Goal: Check status: Check status

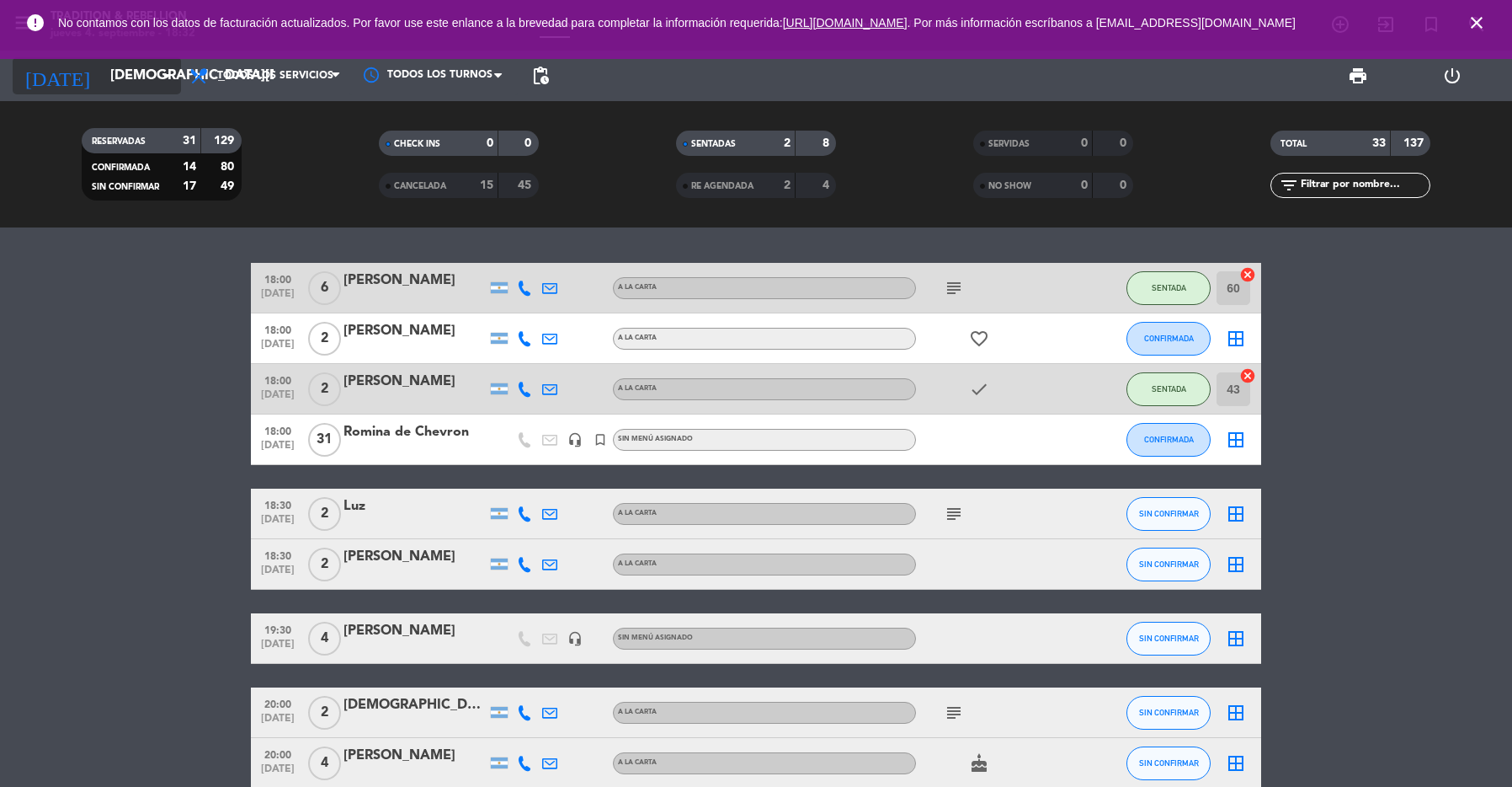
click at [135, 86] on input "[DEMOGRAPHIC_DATA][DATE]" at bounding box center [192, 76] width 180 height 33
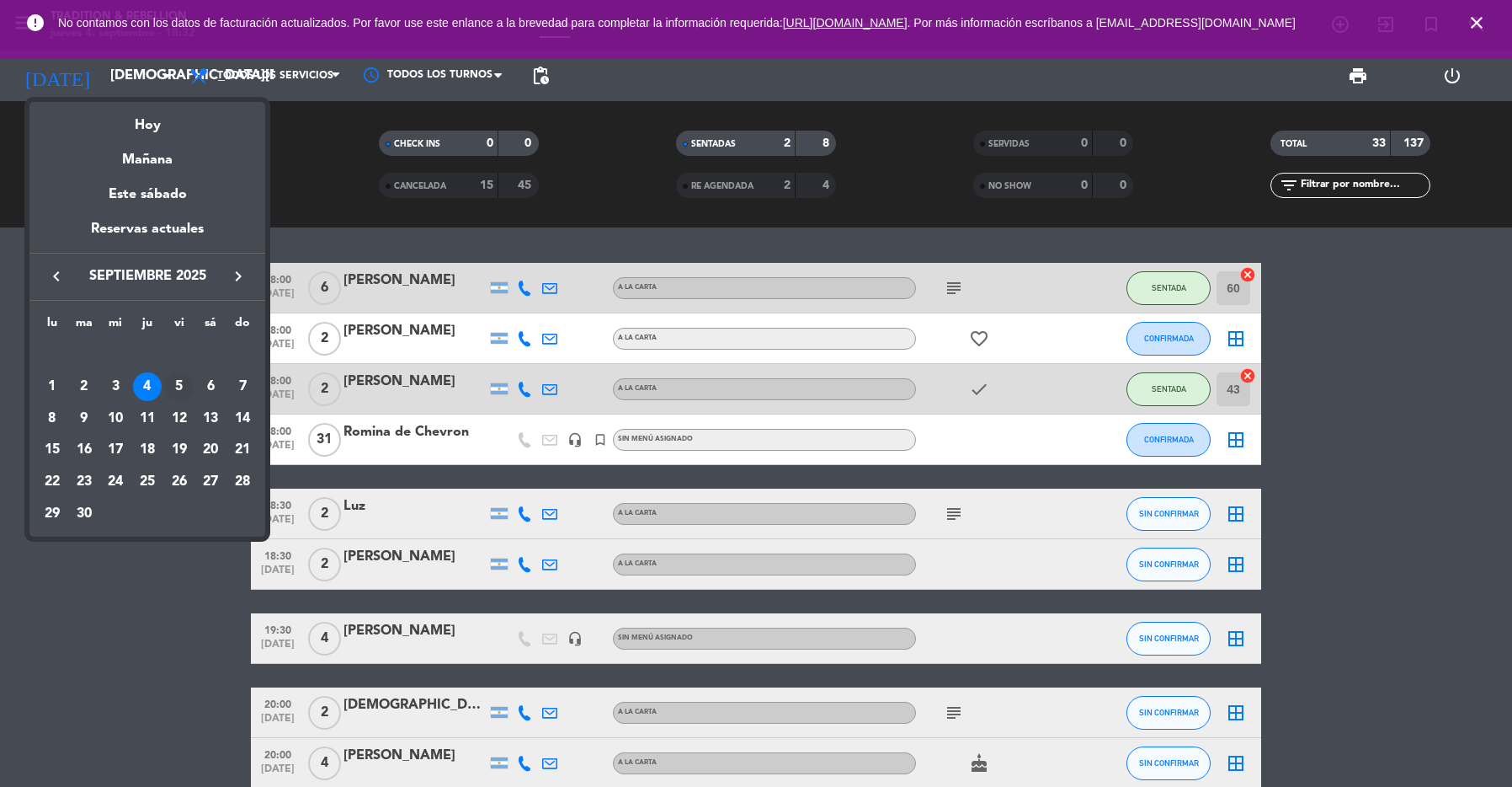
click at [179, 376] on div "5" at bounding box center [179, 386] width 28 height 28
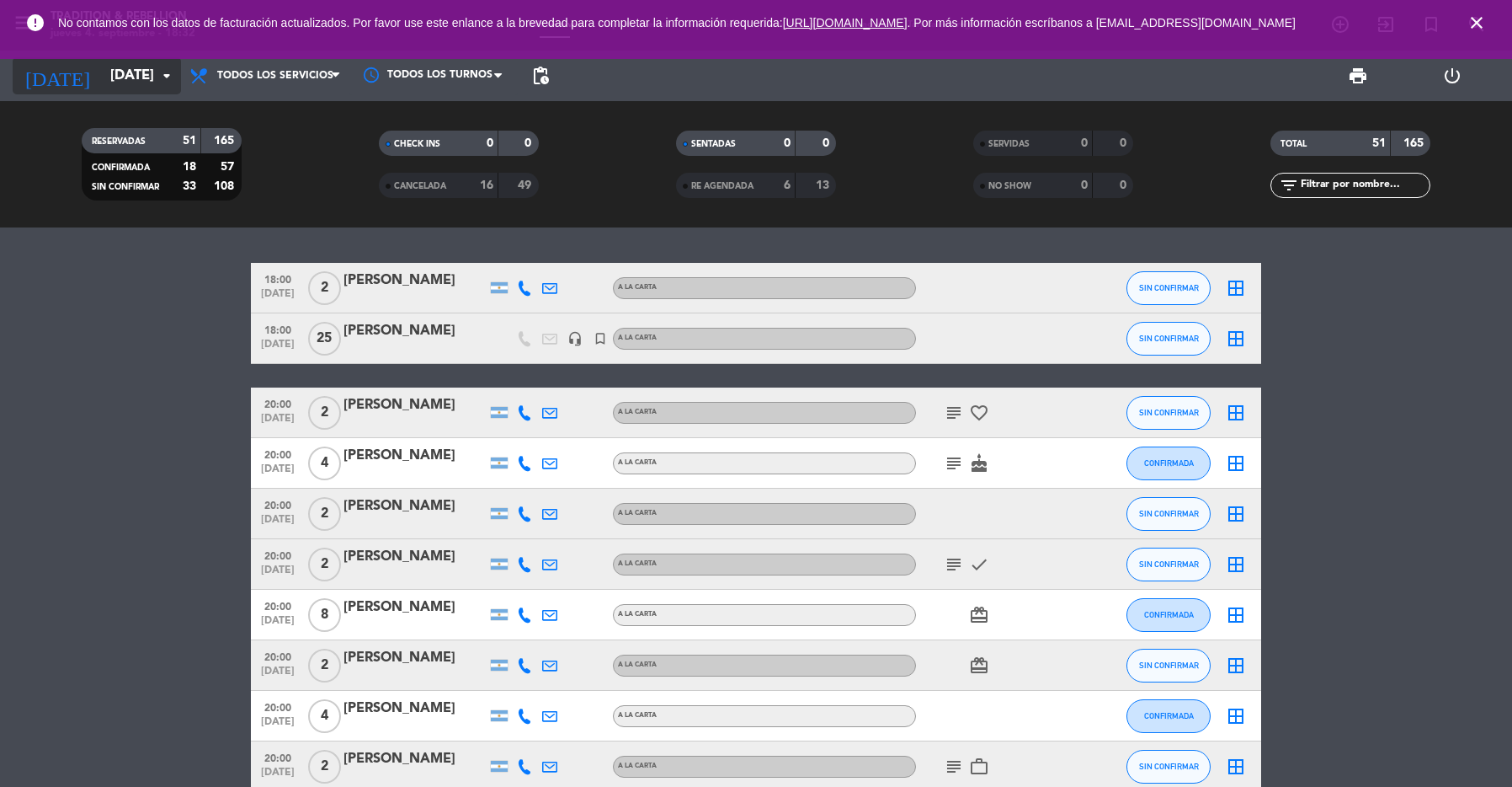
click at [147, 79] on input "[DATE]" at bounding box center [192, 76] width 180 height 33
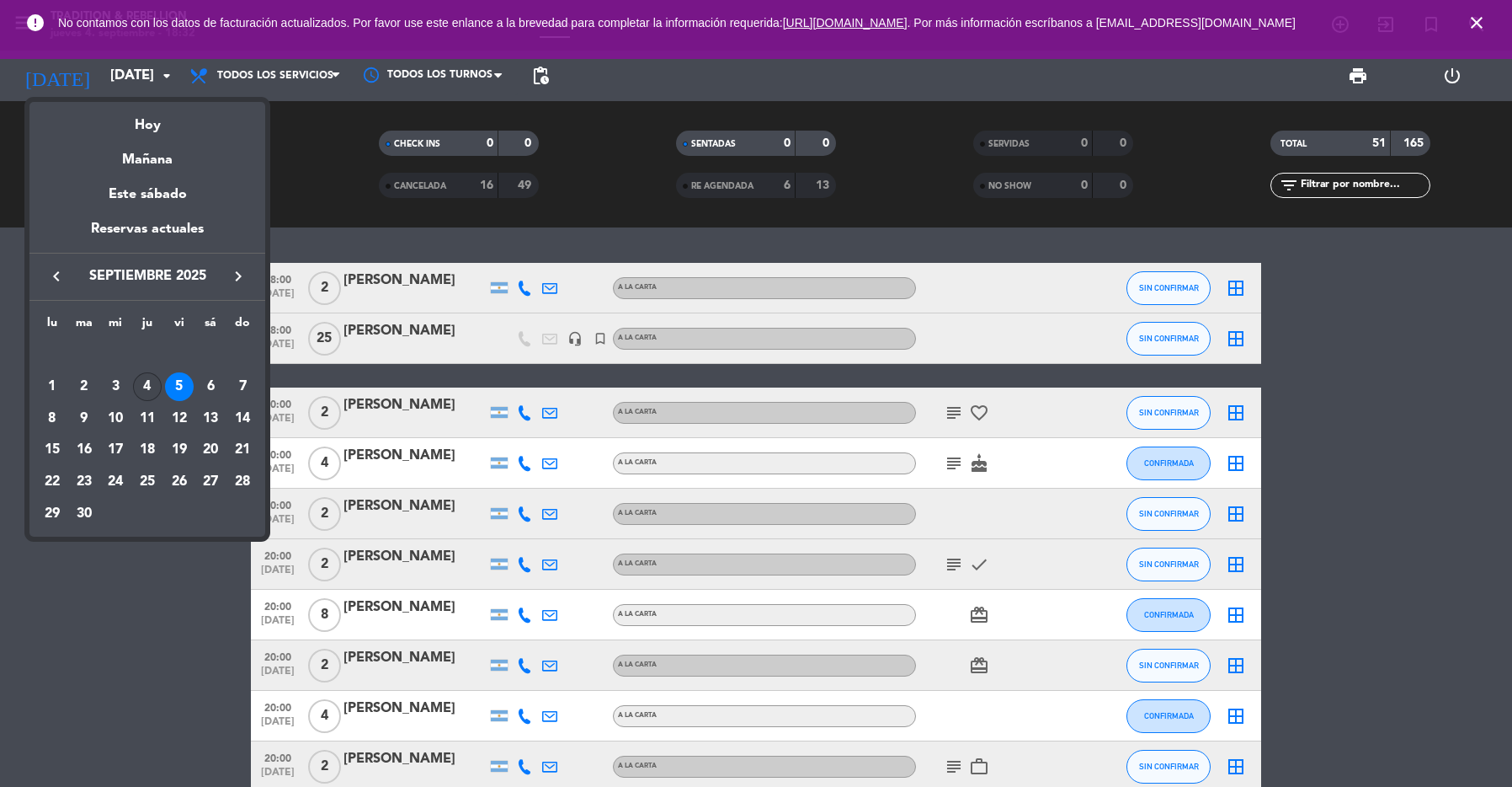
click at [146, 386] on div "4" at bounding box center [147, 386] width 28 height 28
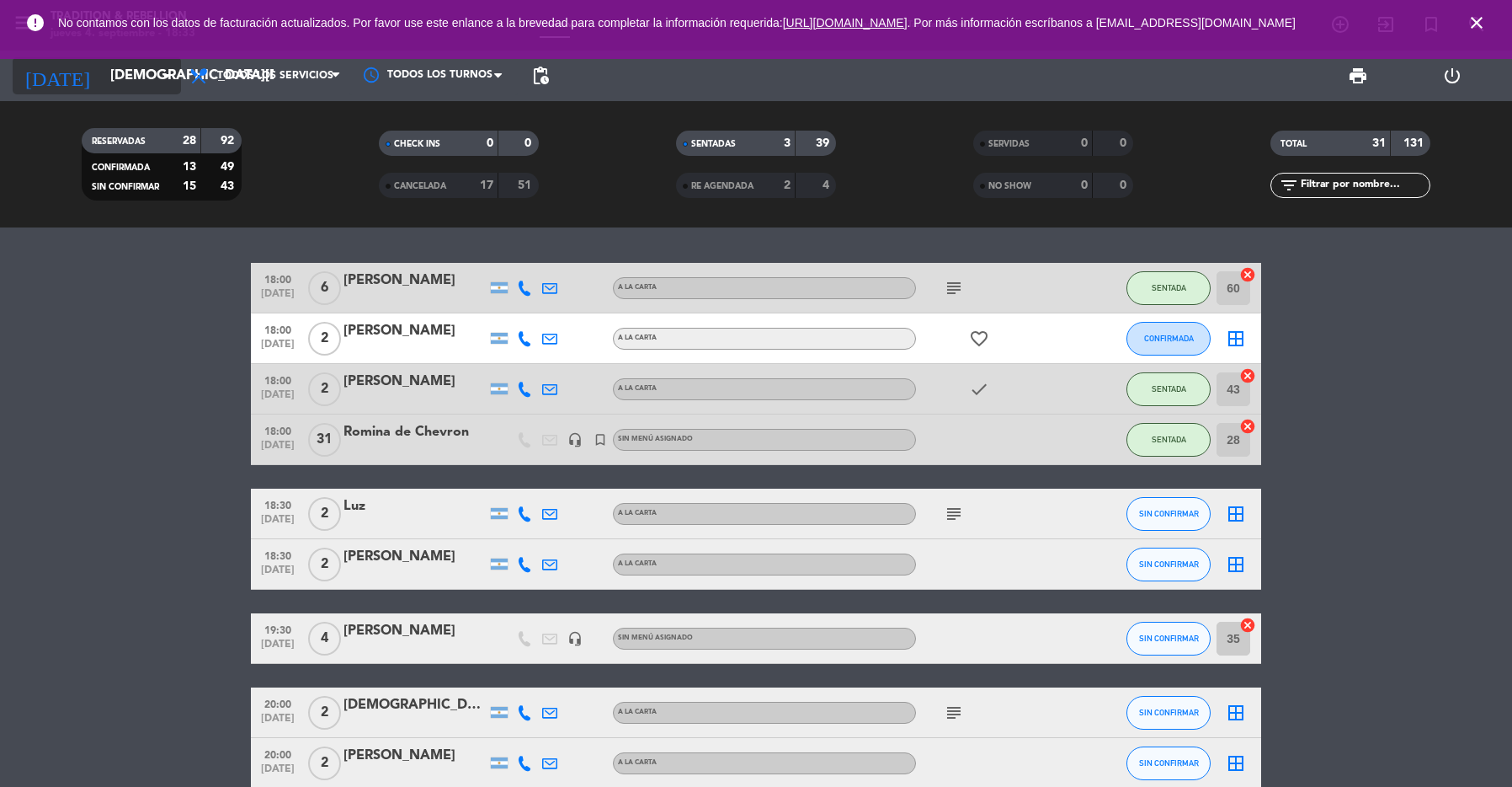
click at [114, 80] on input "[DEMOGRAPHIC_DATA][DATE]" at bounding box center [192, 76] width 180 height 33
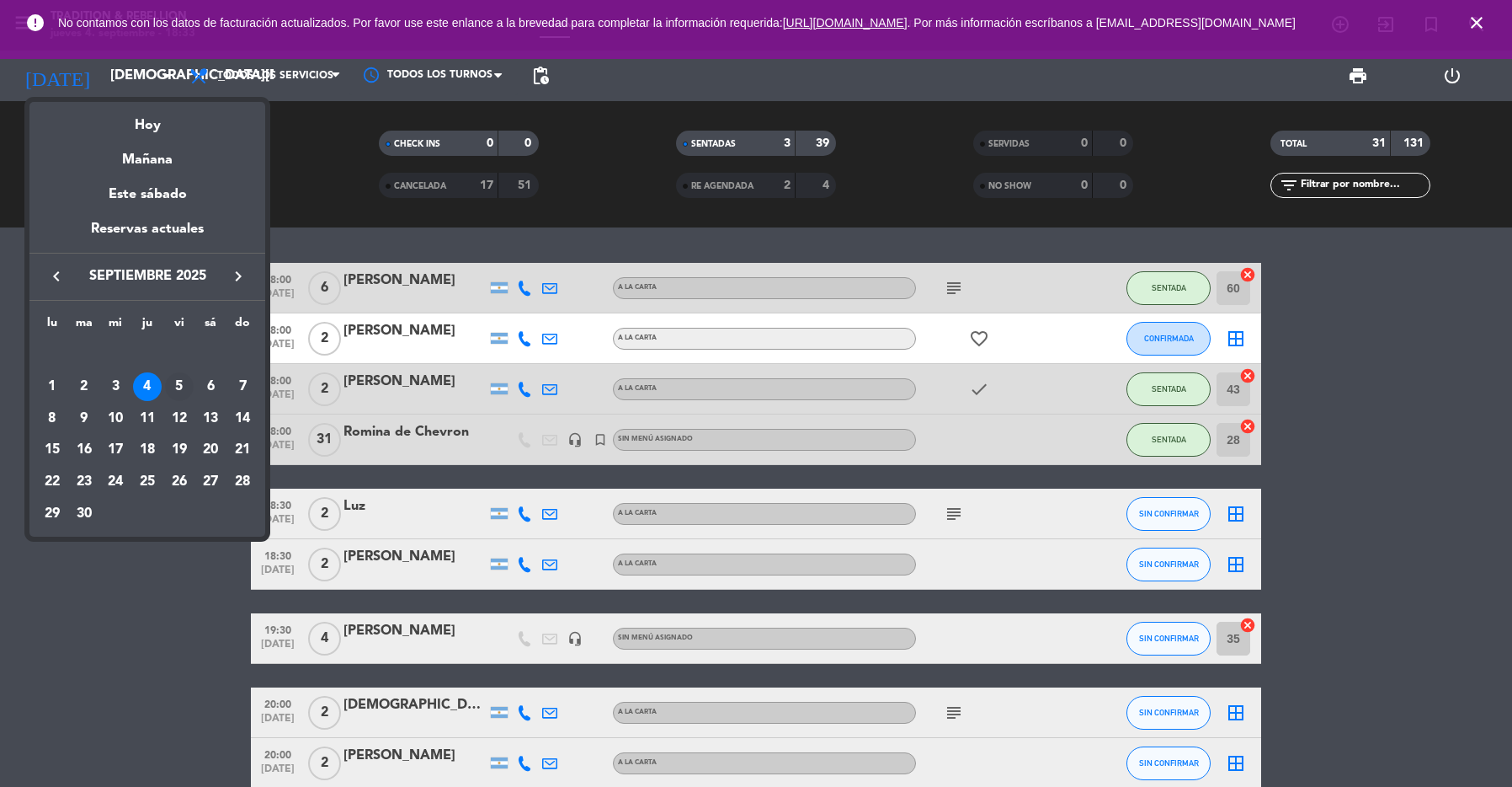
click at [182, 385] on div "5" at bounding box center [179, 386] width 28 height 28
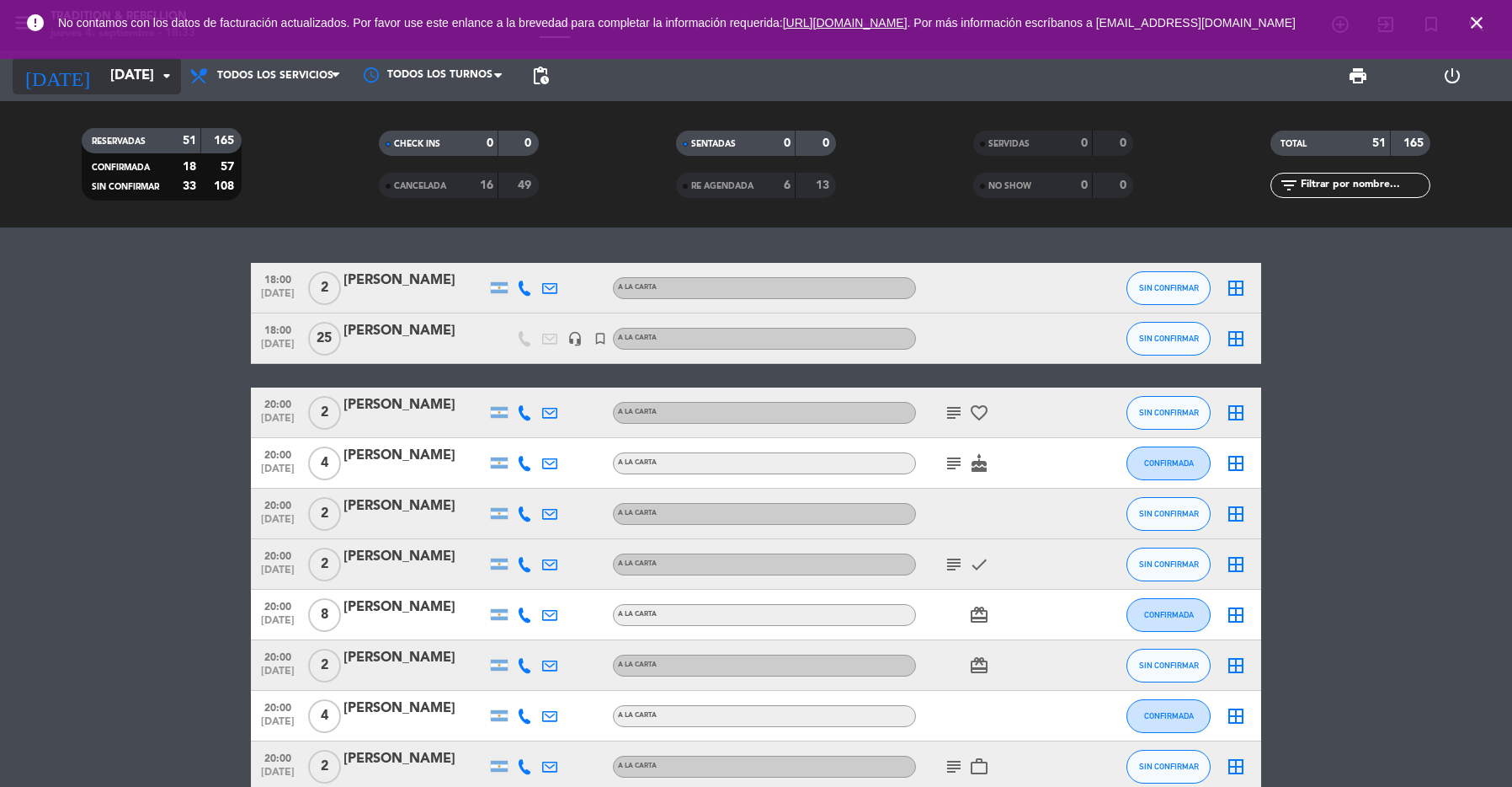
click at [116, 82] on input "[DATE]" at bounding box center [192, 76] width 180 height 33
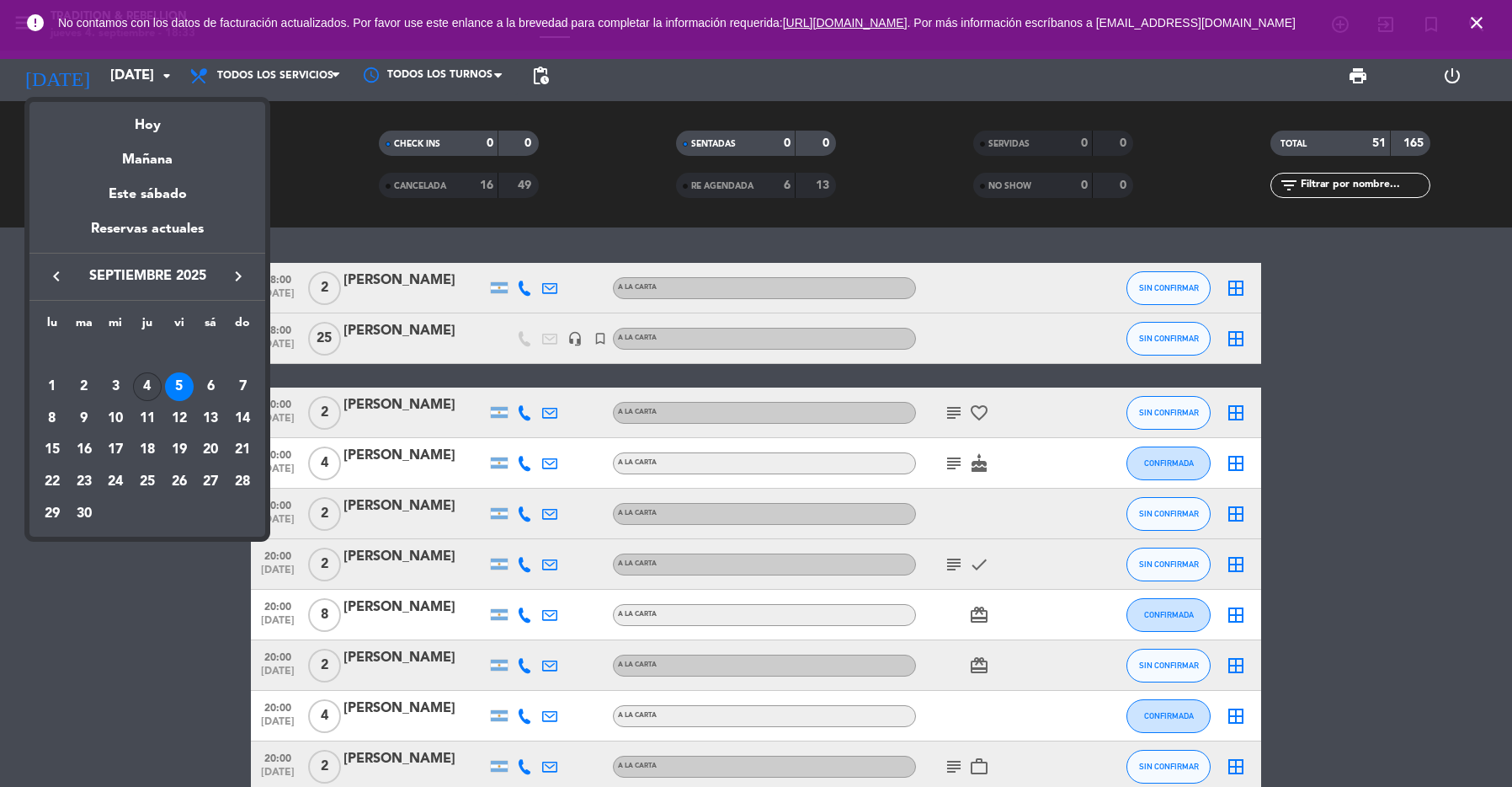
click at [153, 393] on div "4" at bounding box center [147, 386] width 28 height 28
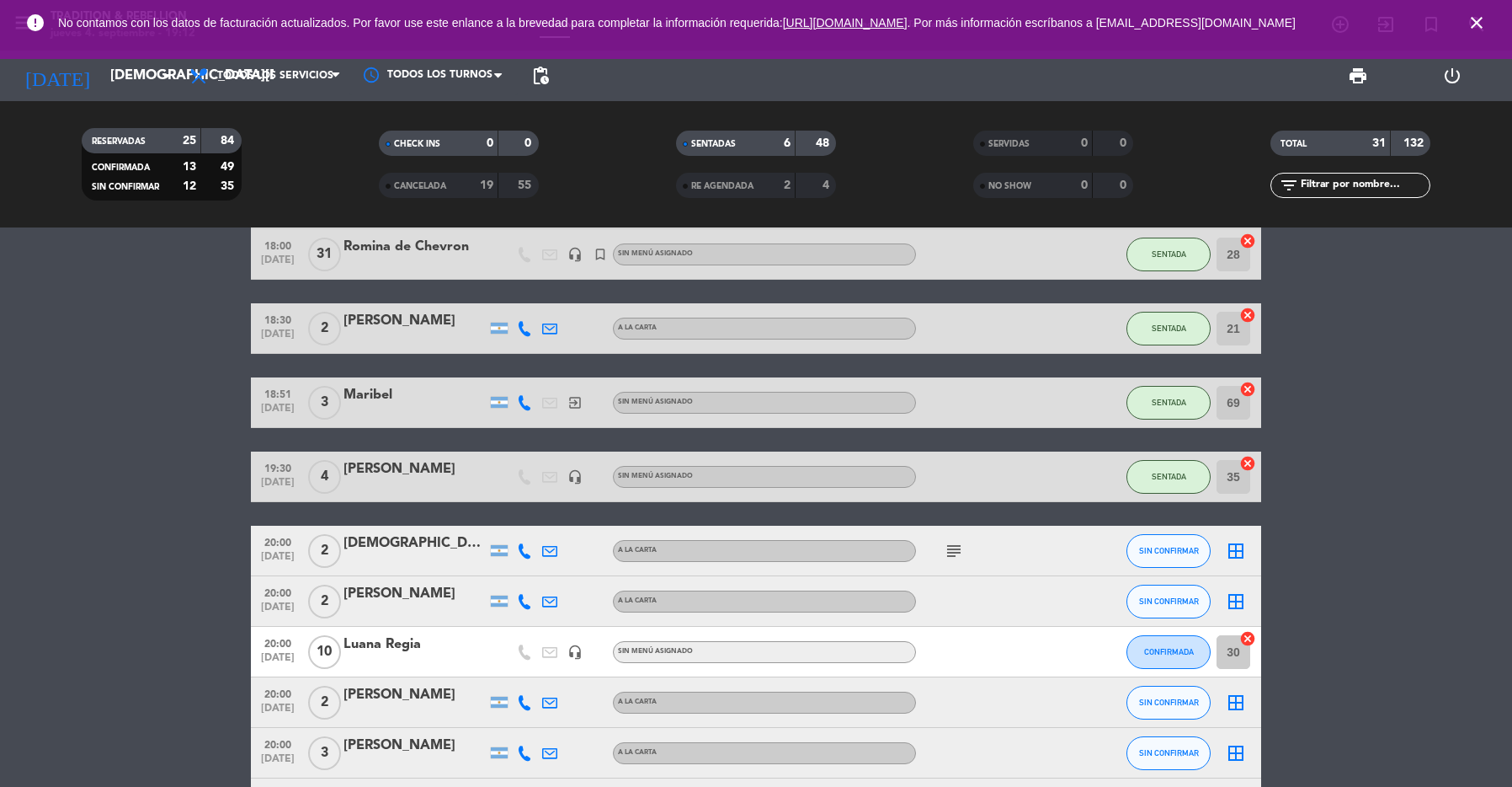
scroll to position [186, 0]
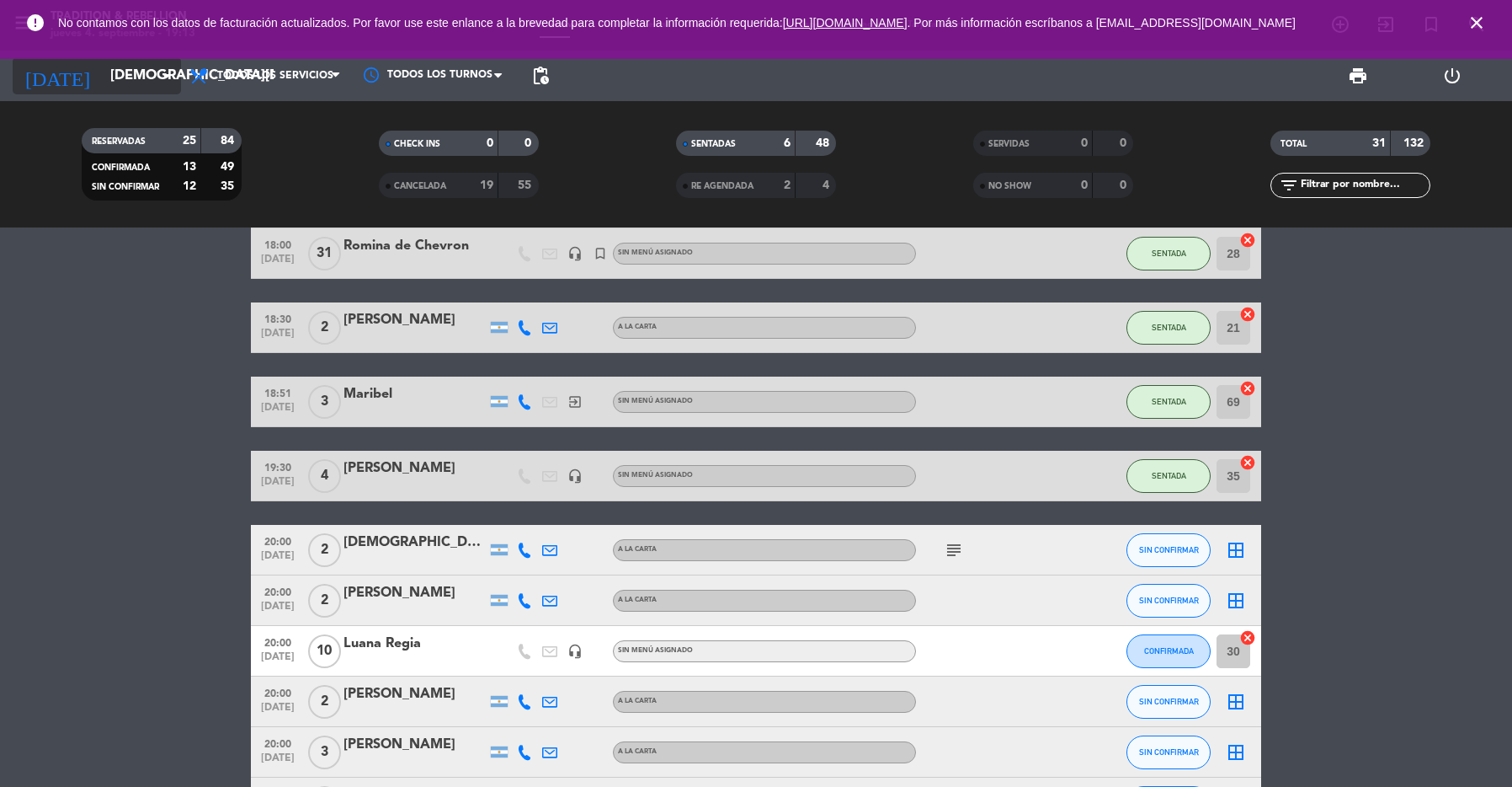
click at [128, 66] on input "[DEMOGRAPHIC_DATA][DATE]" at bounding box center [192, 76] width 180 height 33
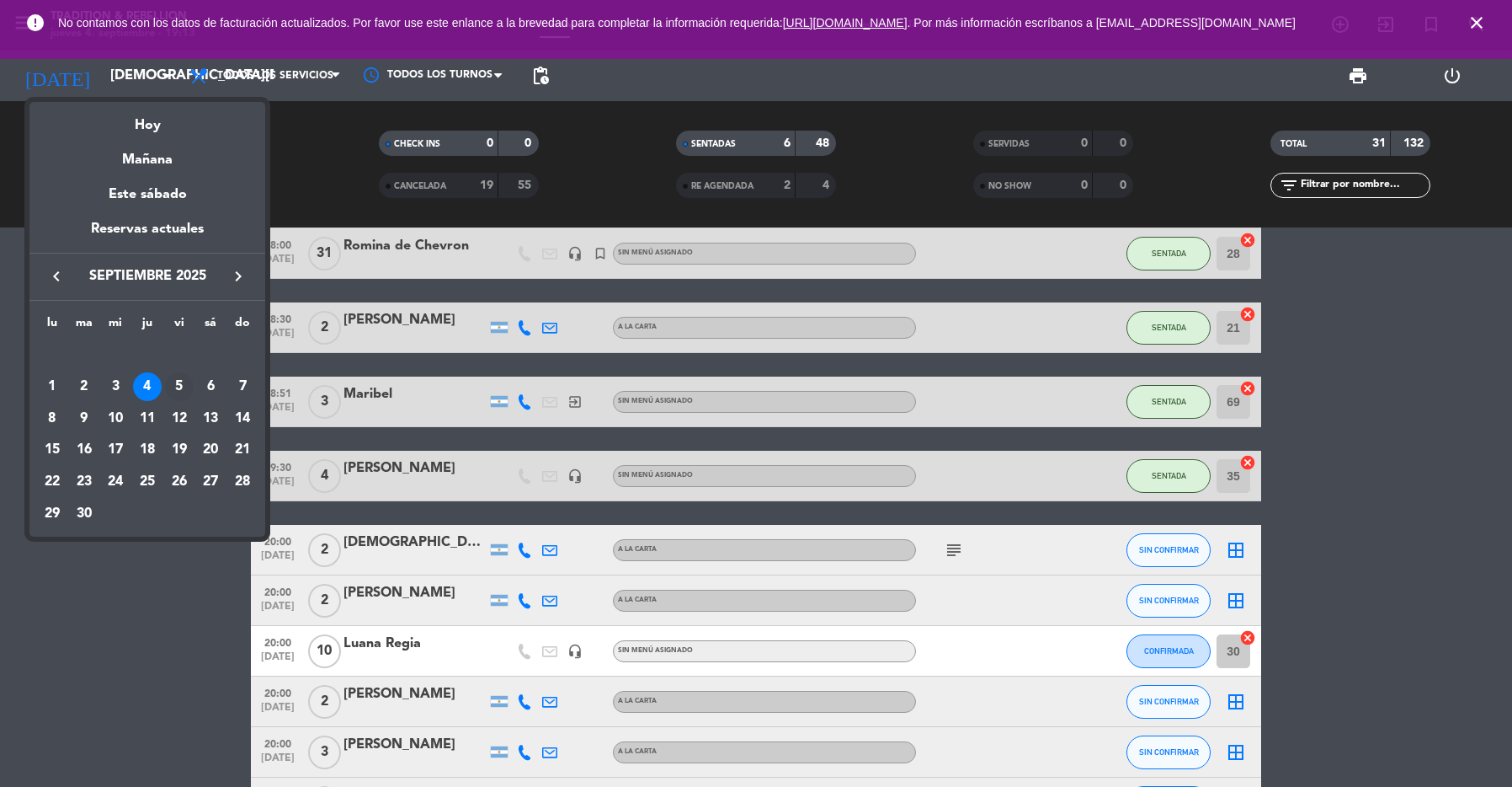
click at [186, 390] on div "5" at bounding box center [179, 386] width 28 height 28
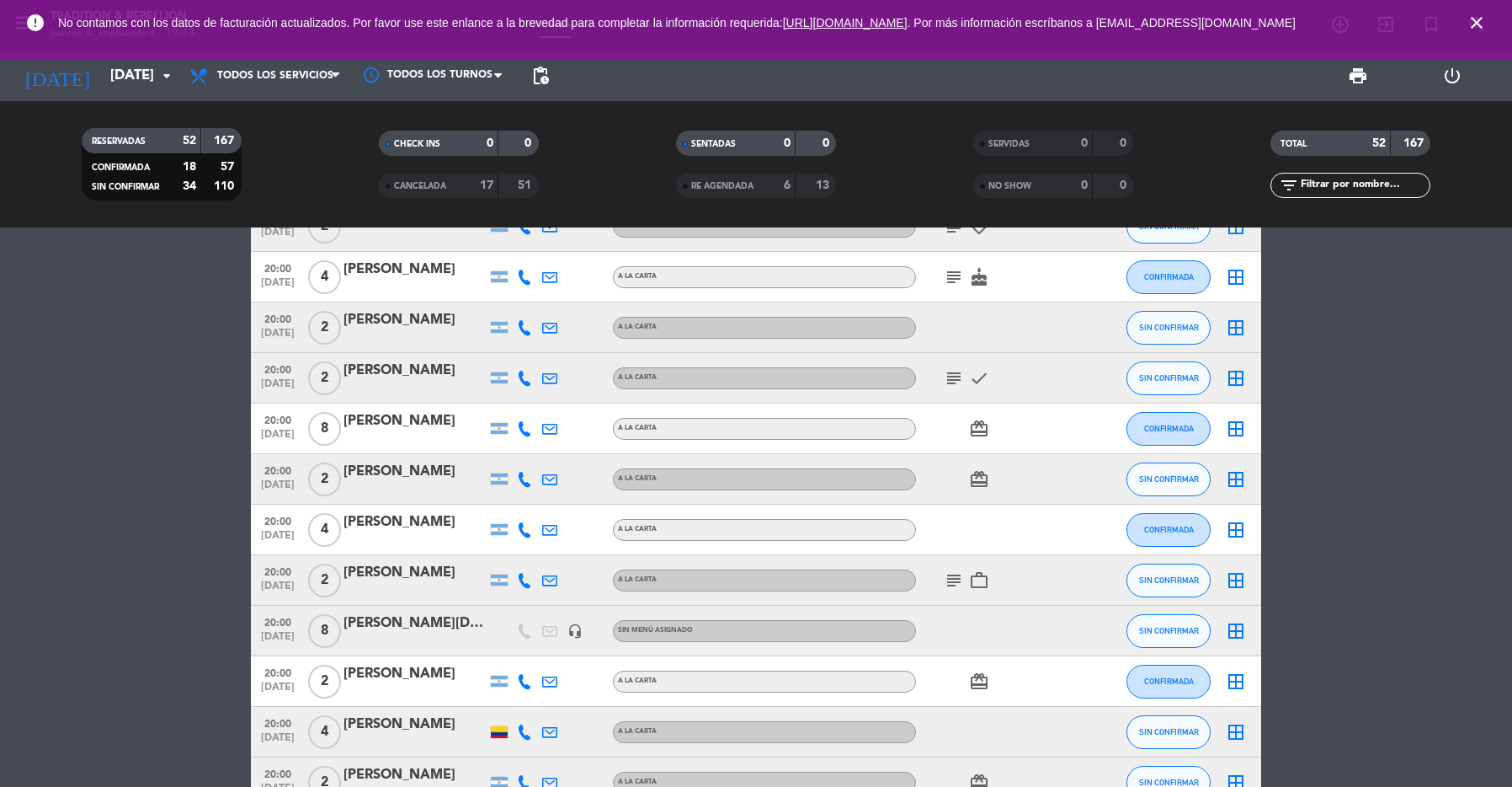
scroll to position [0, 0]
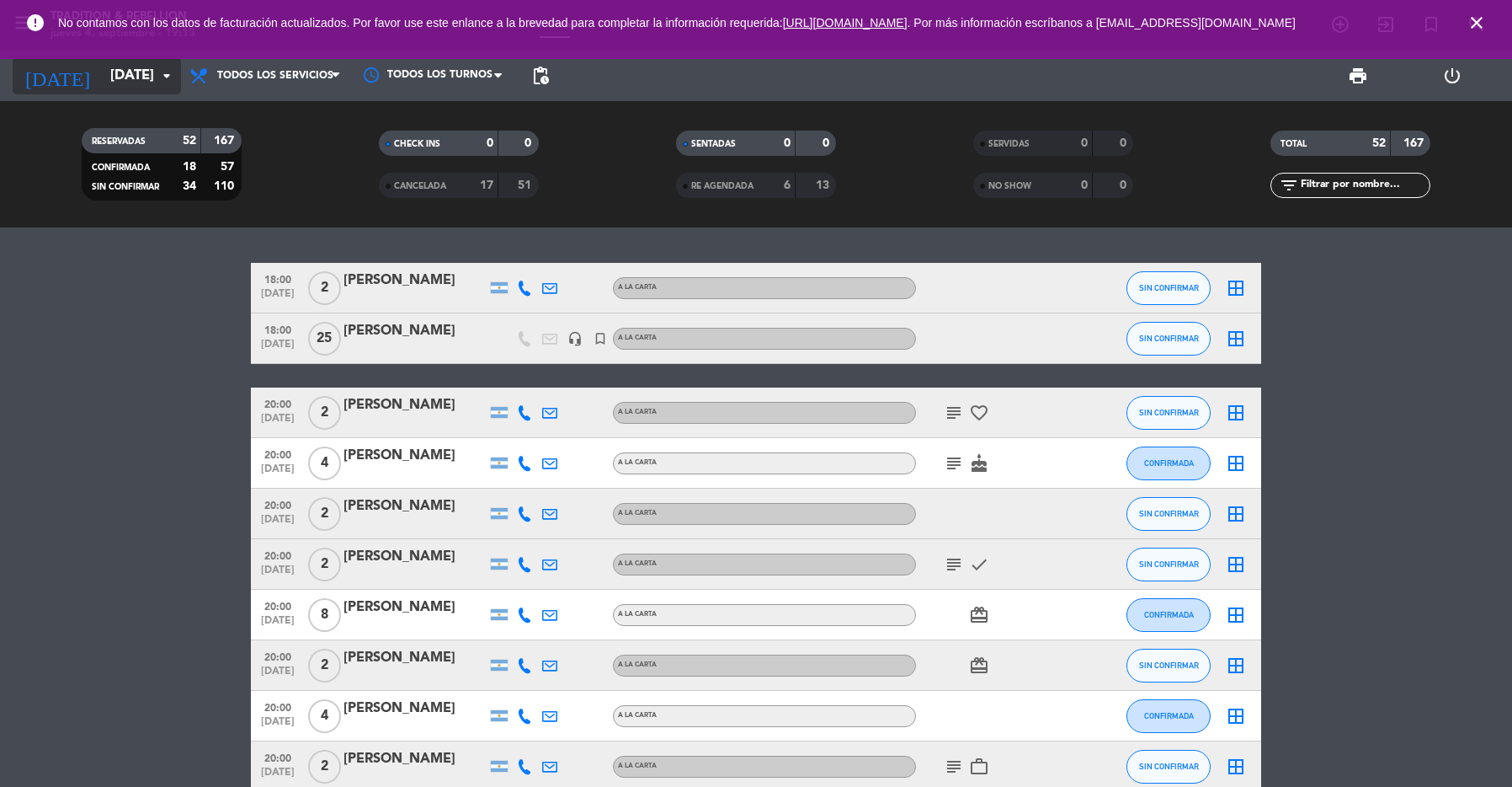
click at [116, 79] on input "[DATE]" at bounding box center [192, 76] width 180 height 33
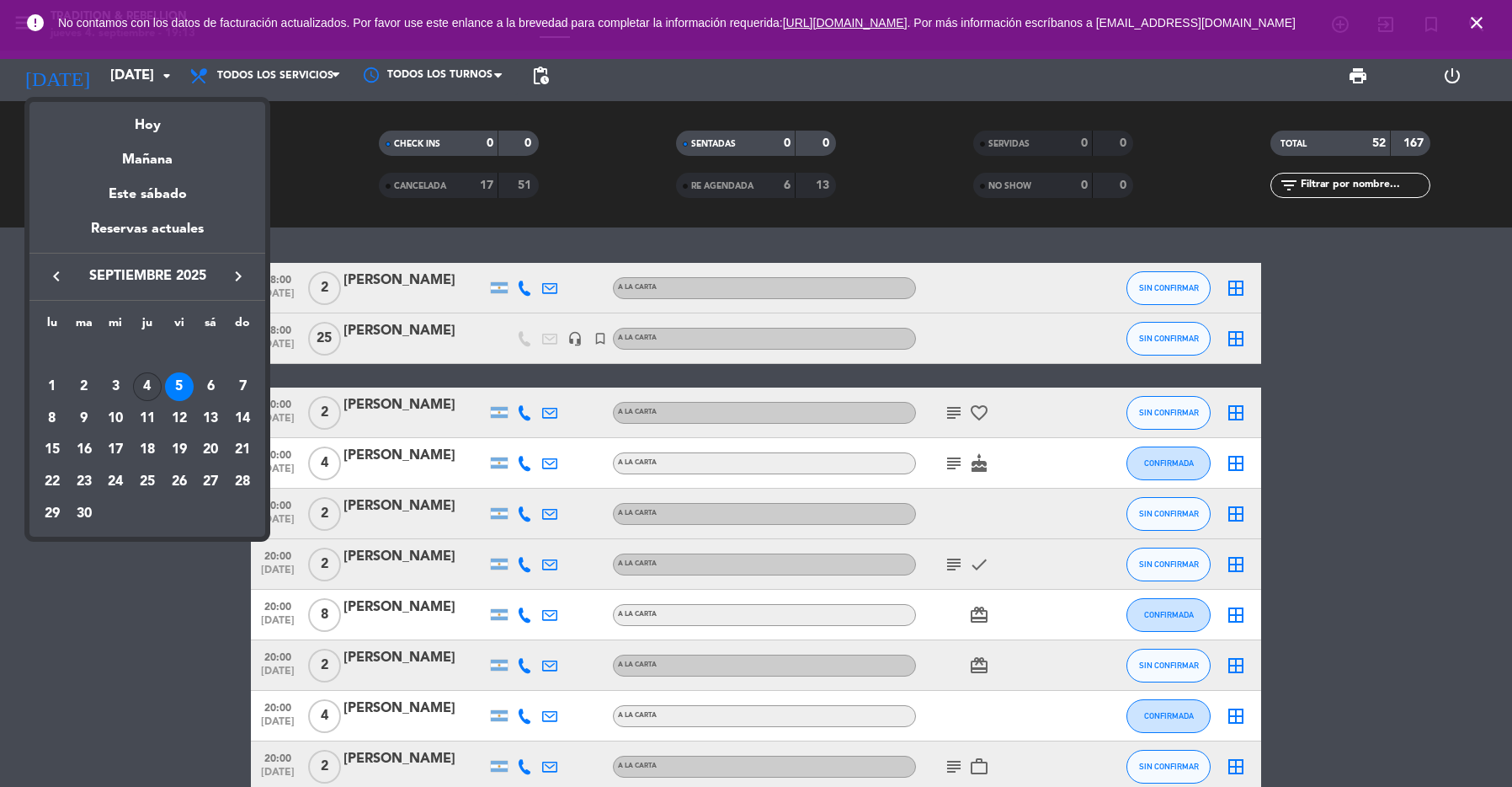
click at [154, 387] on div "4" at bounding box center [147, 386] width 28 height 28
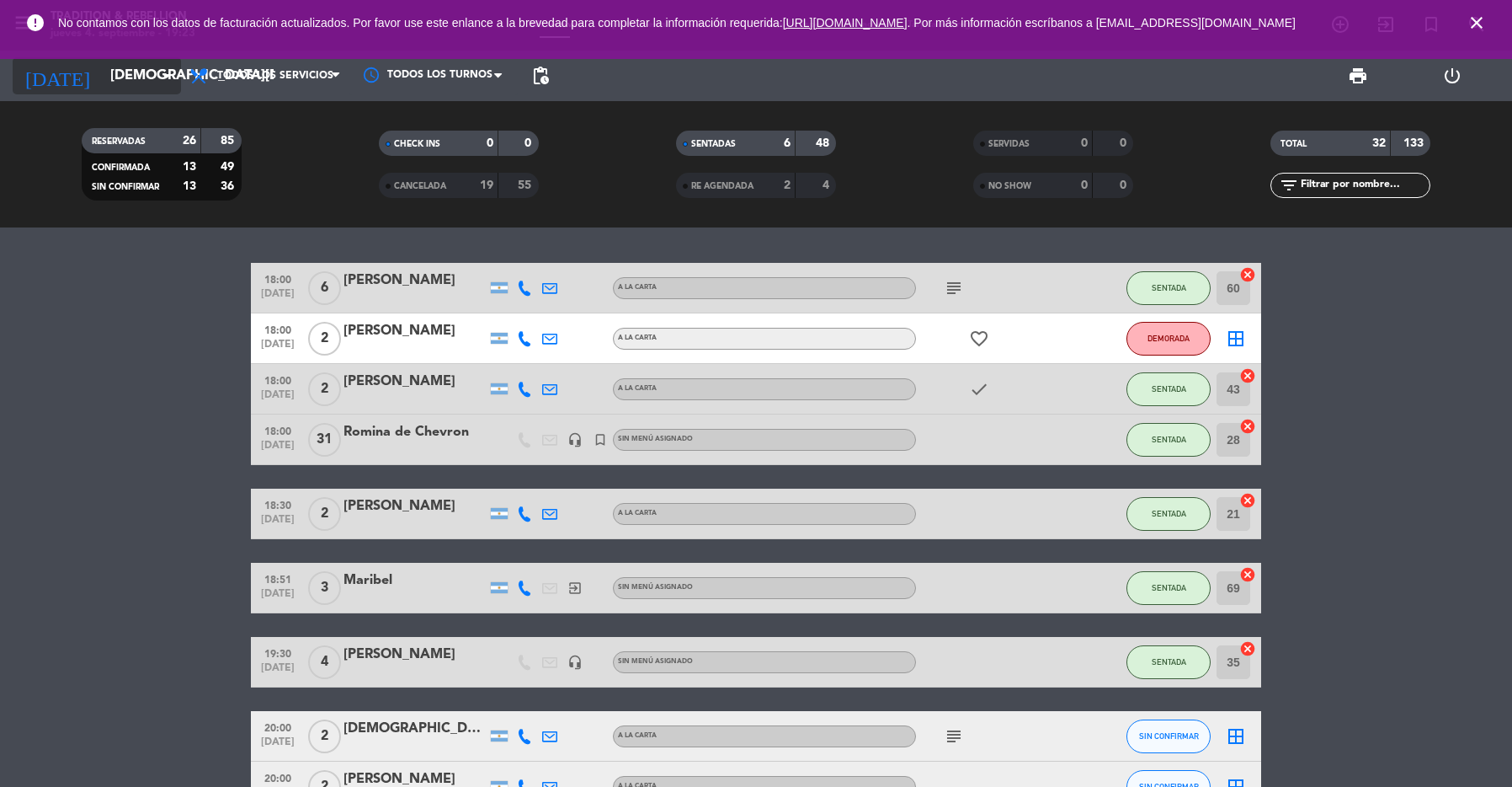
click at [152, 79] on input "[DEMOGRAPHIC_DATA][DATE]" at bounding box center [192, 76] width 180 height 33
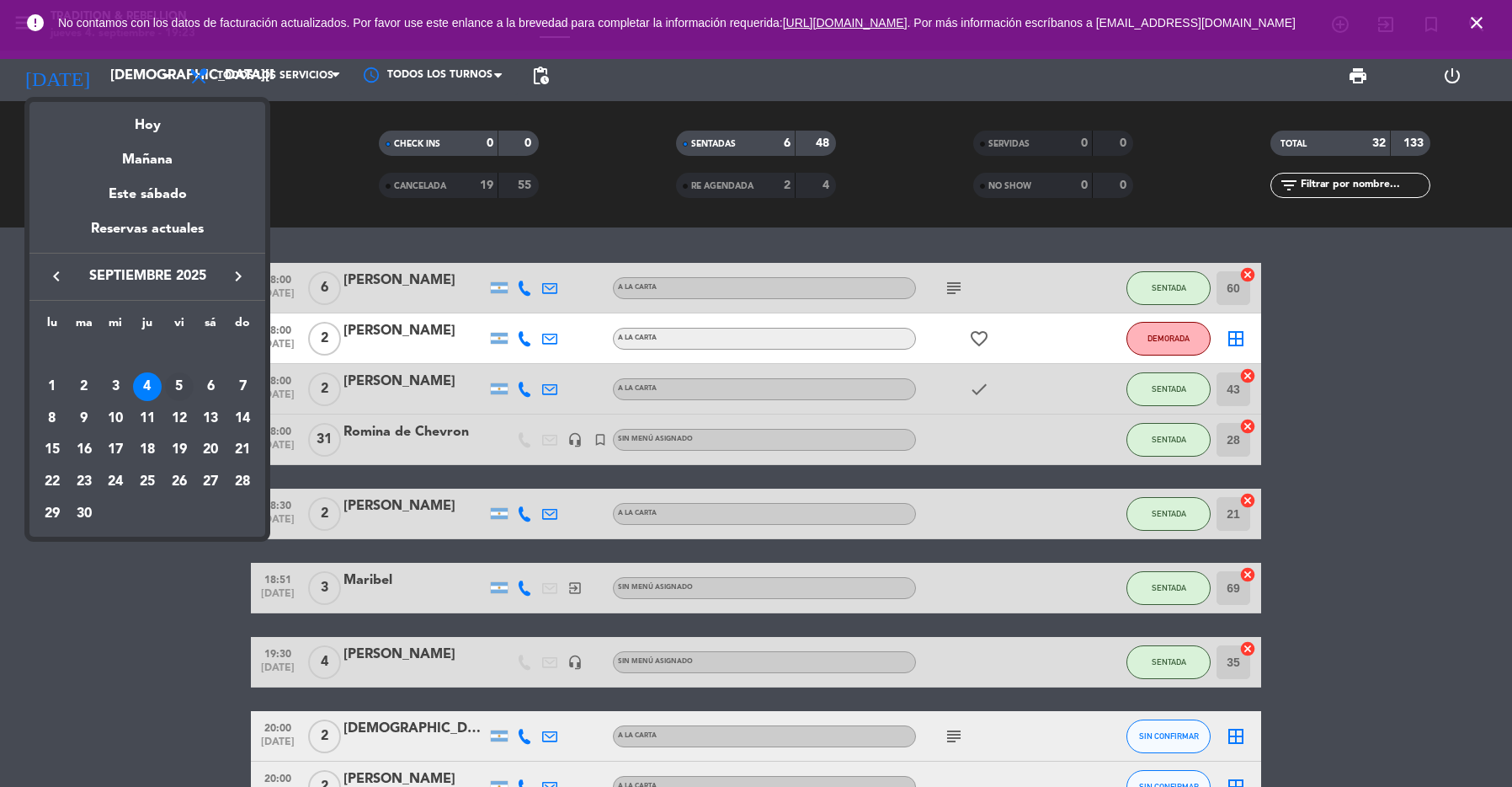
click at [176, 386] on div "5" at bounding box center [179, 386] width 28 height 28
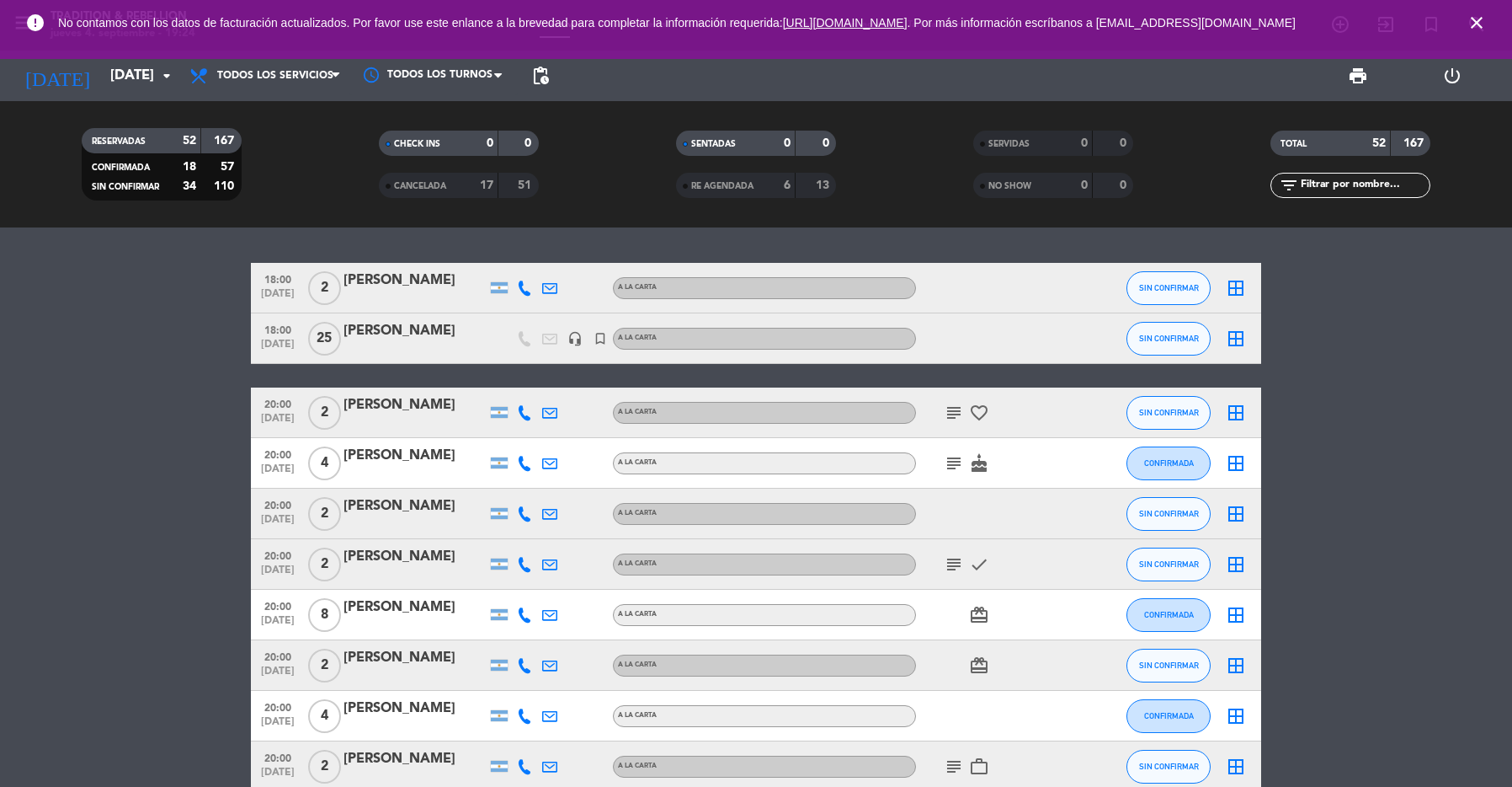
click at [427, 188] on span "CANCELADA" at bounding box center [420, 186] width 53 height 9
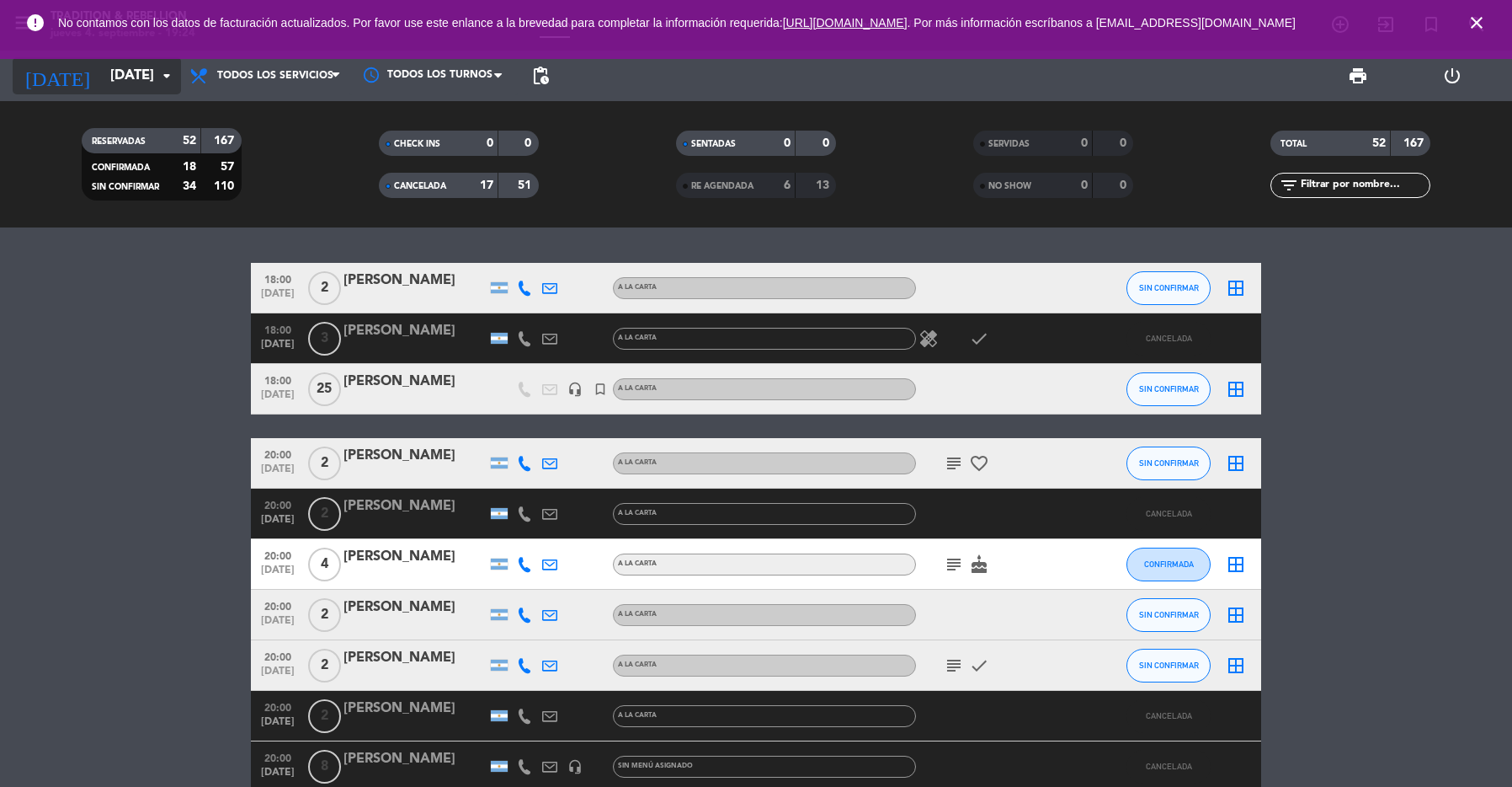
click at [138, 85] on input "[DATE]" at bounding box center [192, 76] width 180 height 33
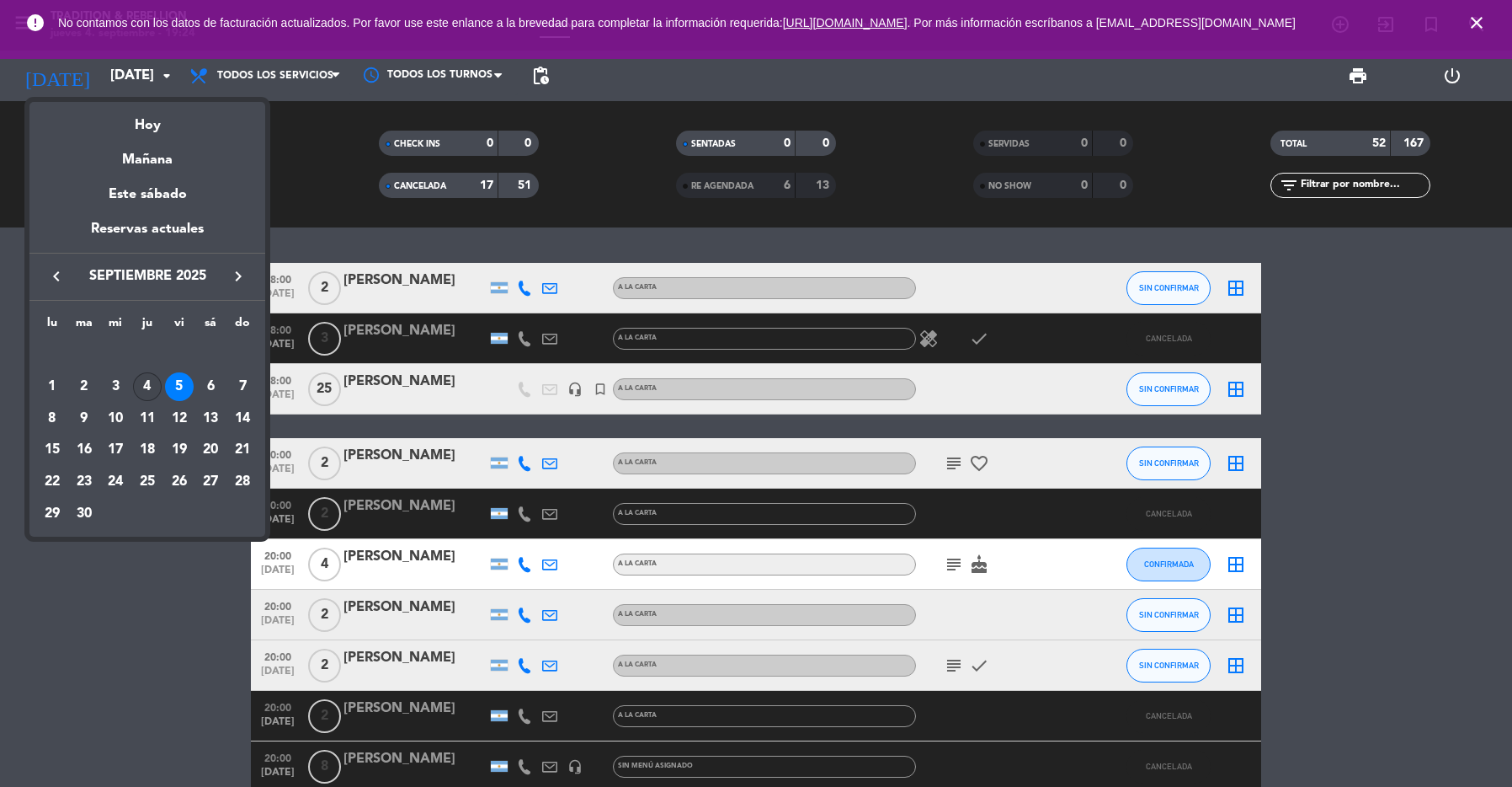
click at [151, 385] on div "4" at bounding box center [147, 386] width 28 height 28
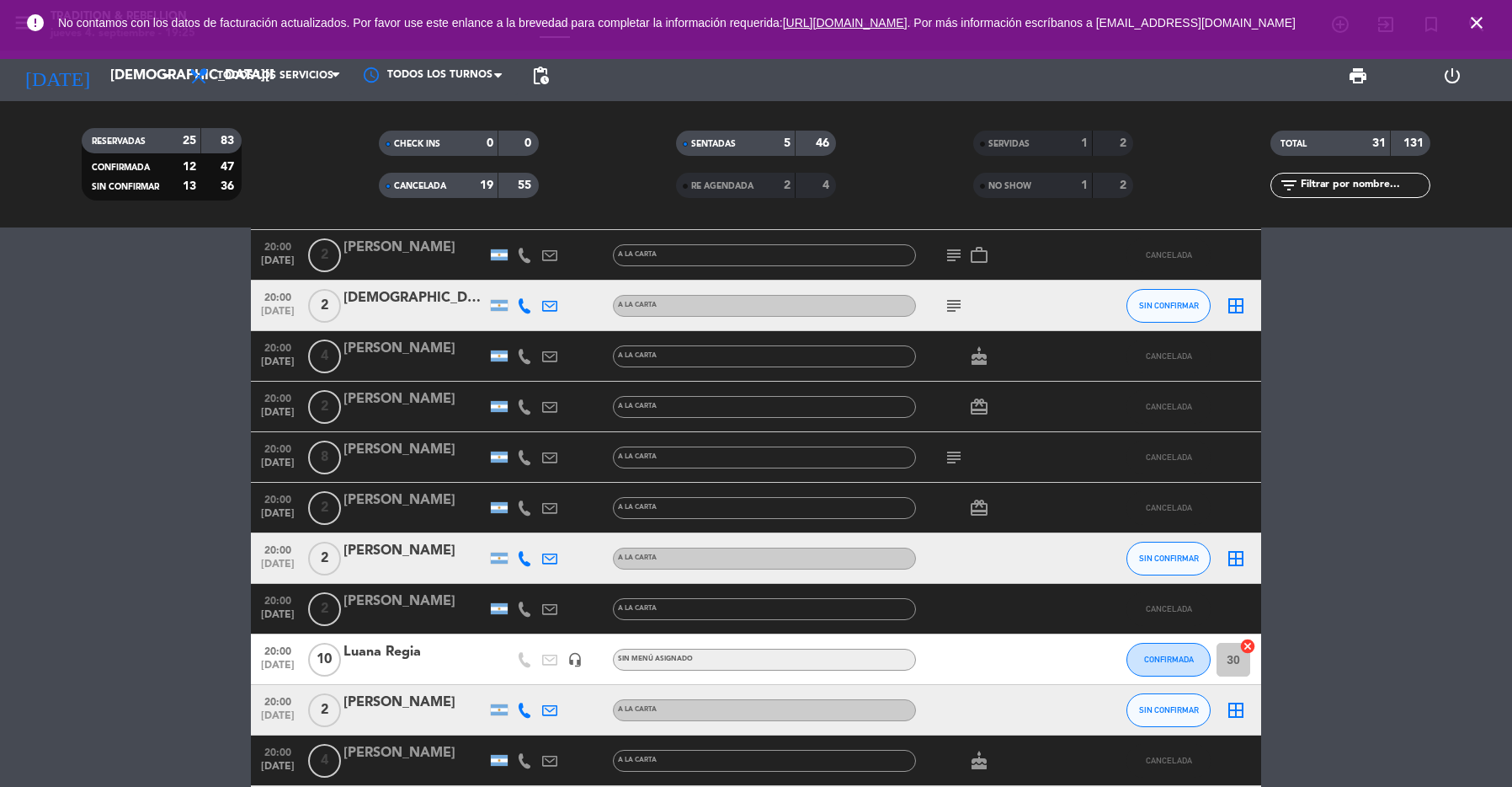
scroll to position [708, 0]
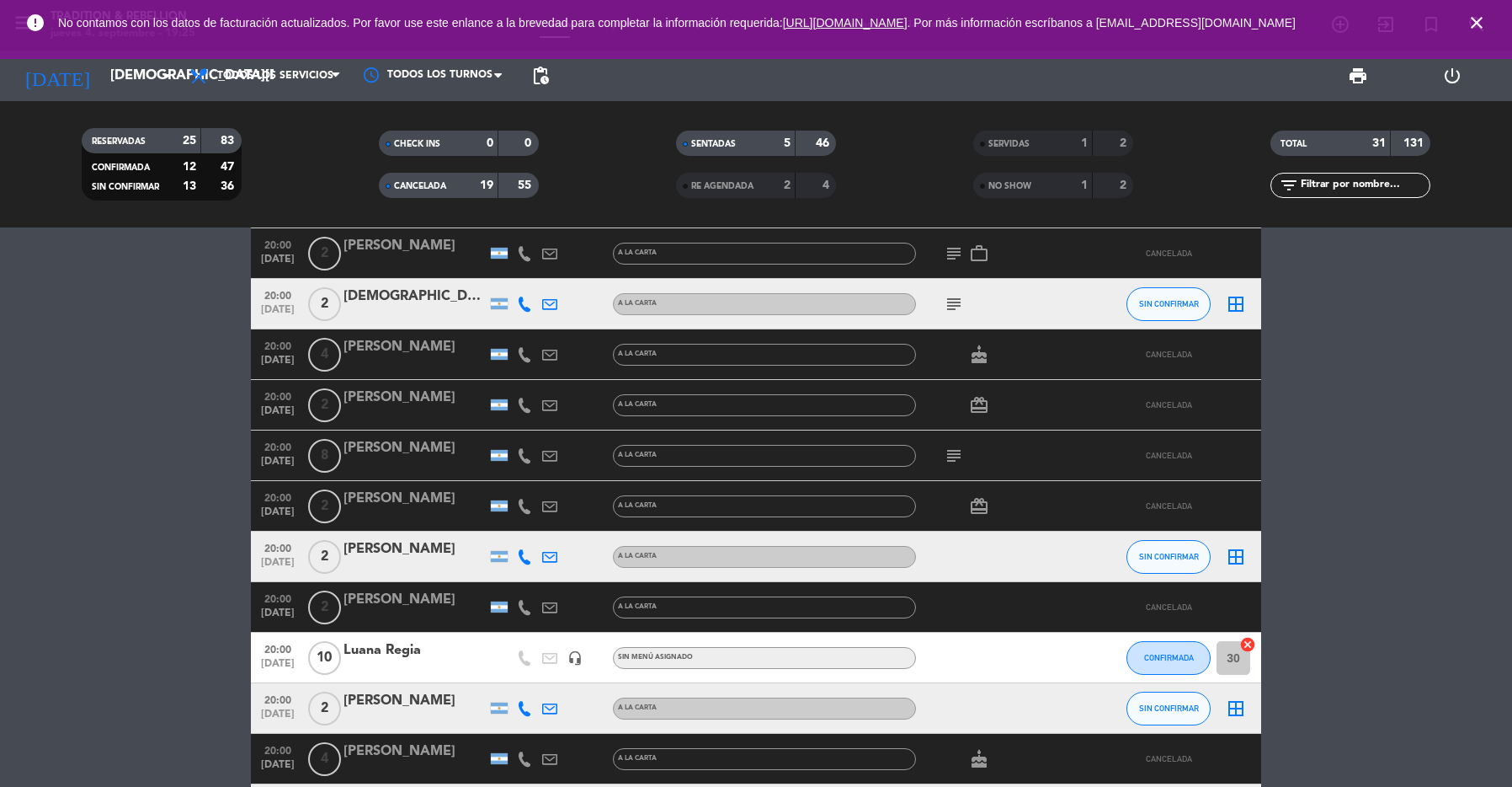
click at [430, 185] on span "CANCELADA" at bounding box center [420, 186] width 53 height 9
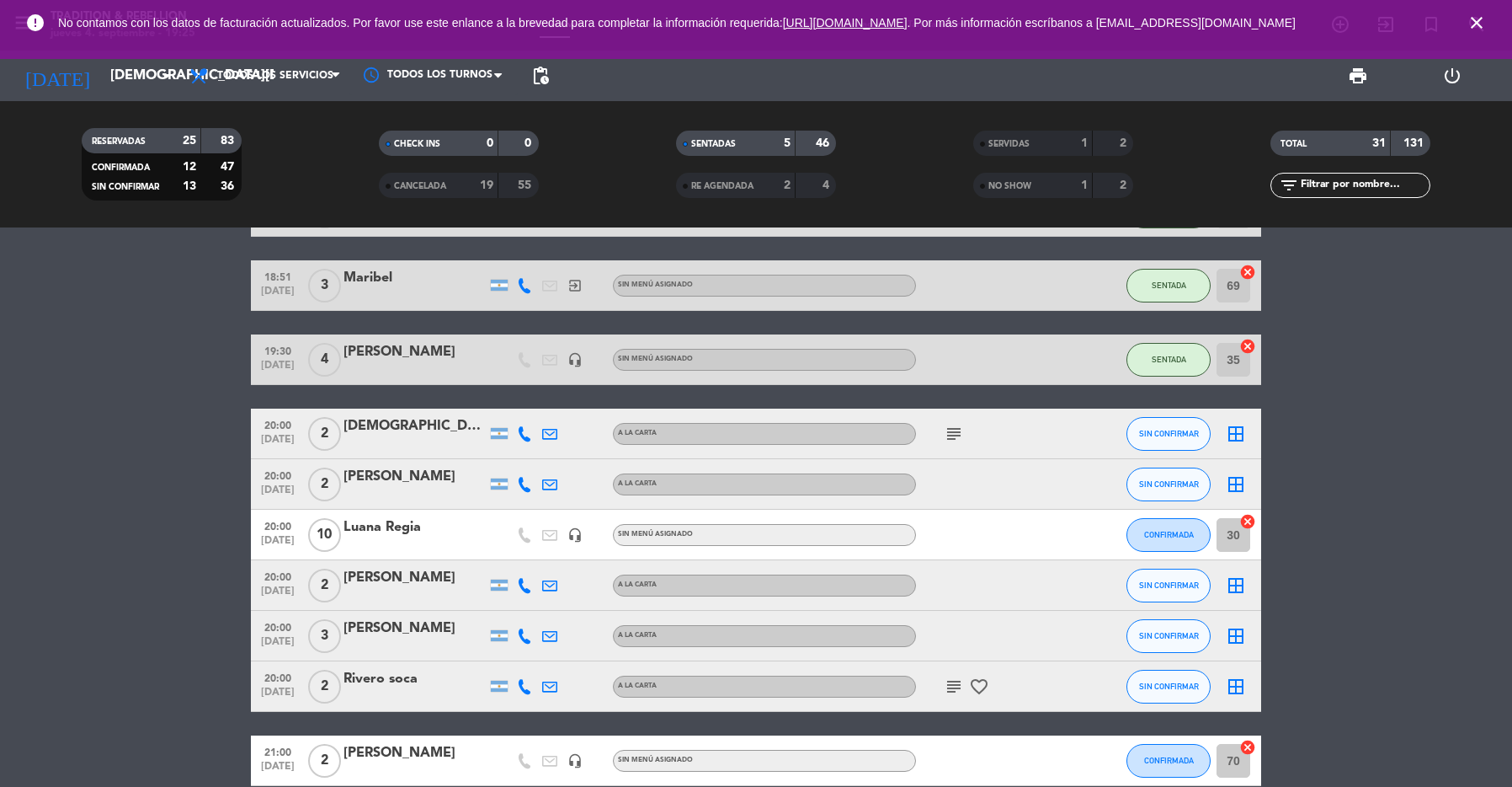
scroll to position [0, 0]
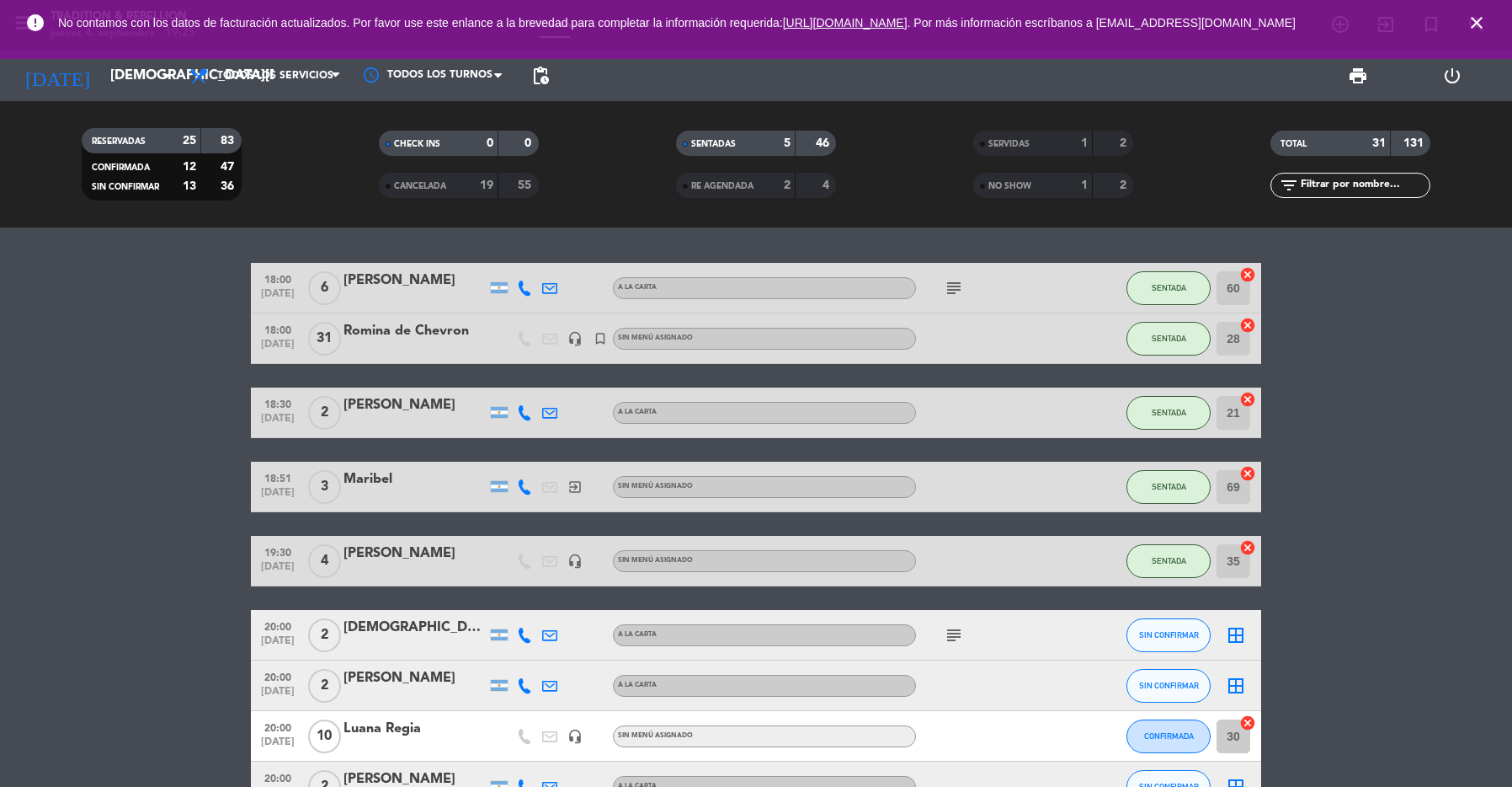
click at [401, 190] on span "CANCELADA" at bounding box center [420, 186] width 53 height 9
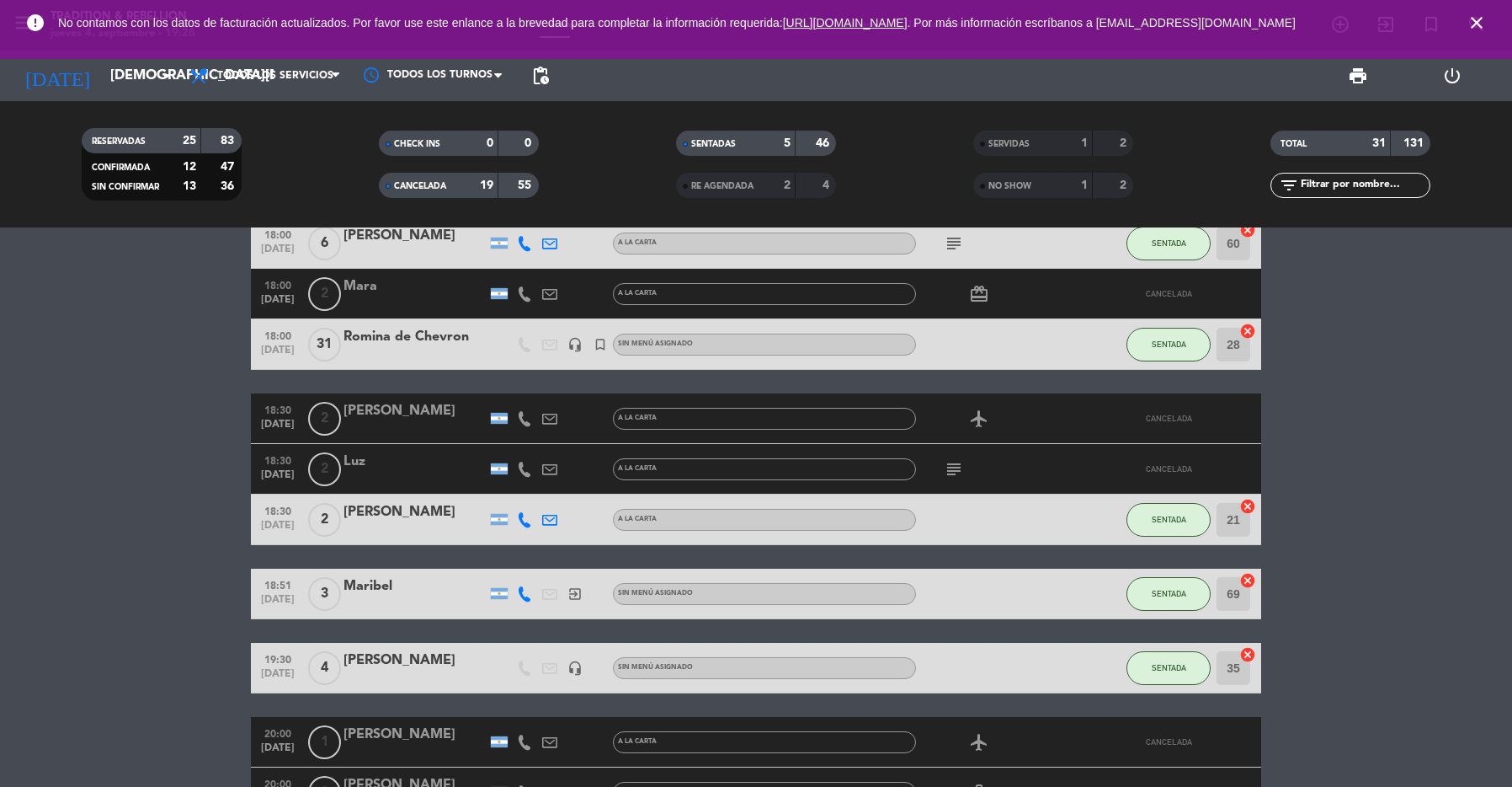
scroll to position [168, 0]
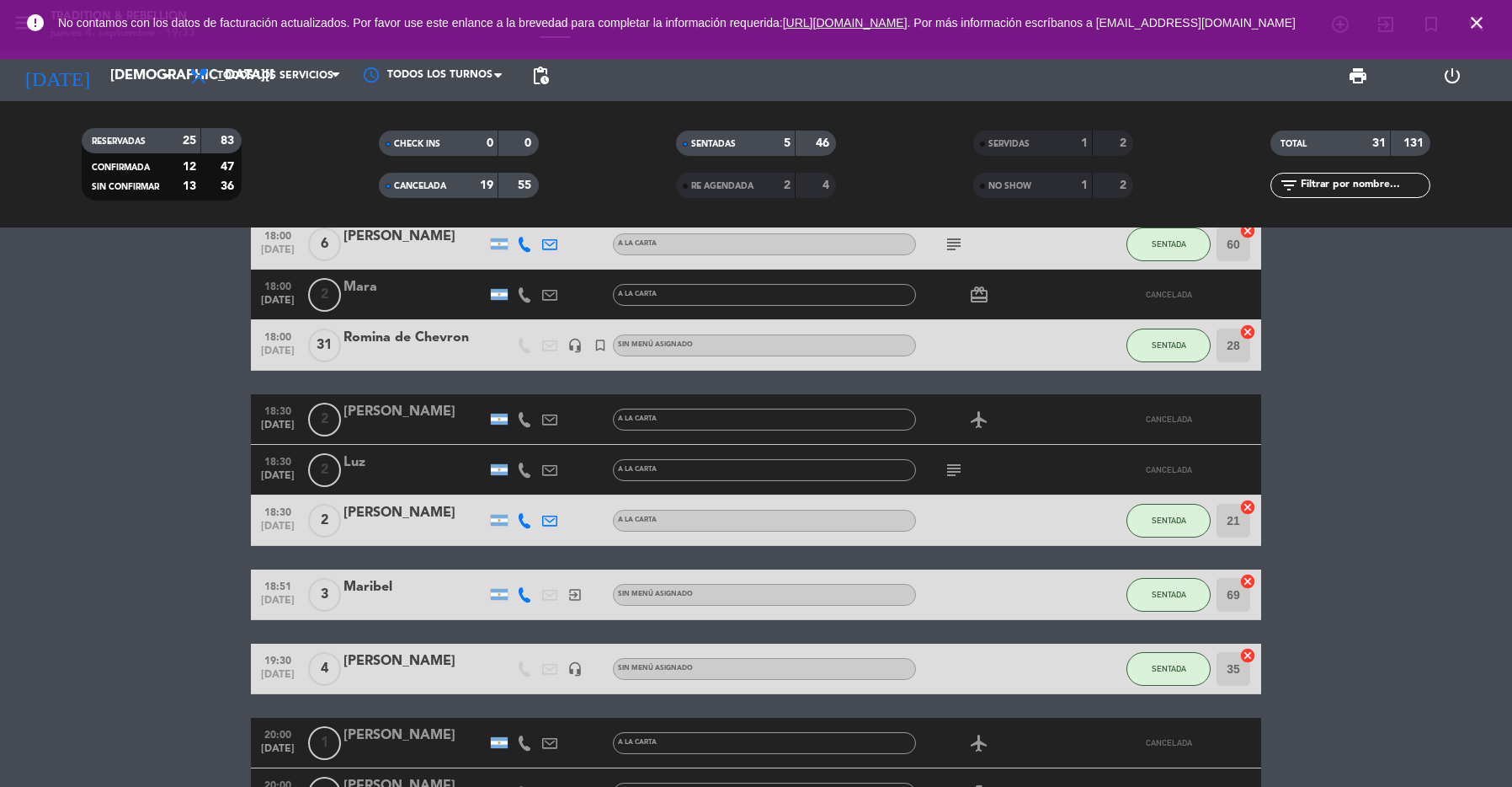
click at [439, 186] on span "CANCELADA" at bounding box center [420, 186] width 53 height 9
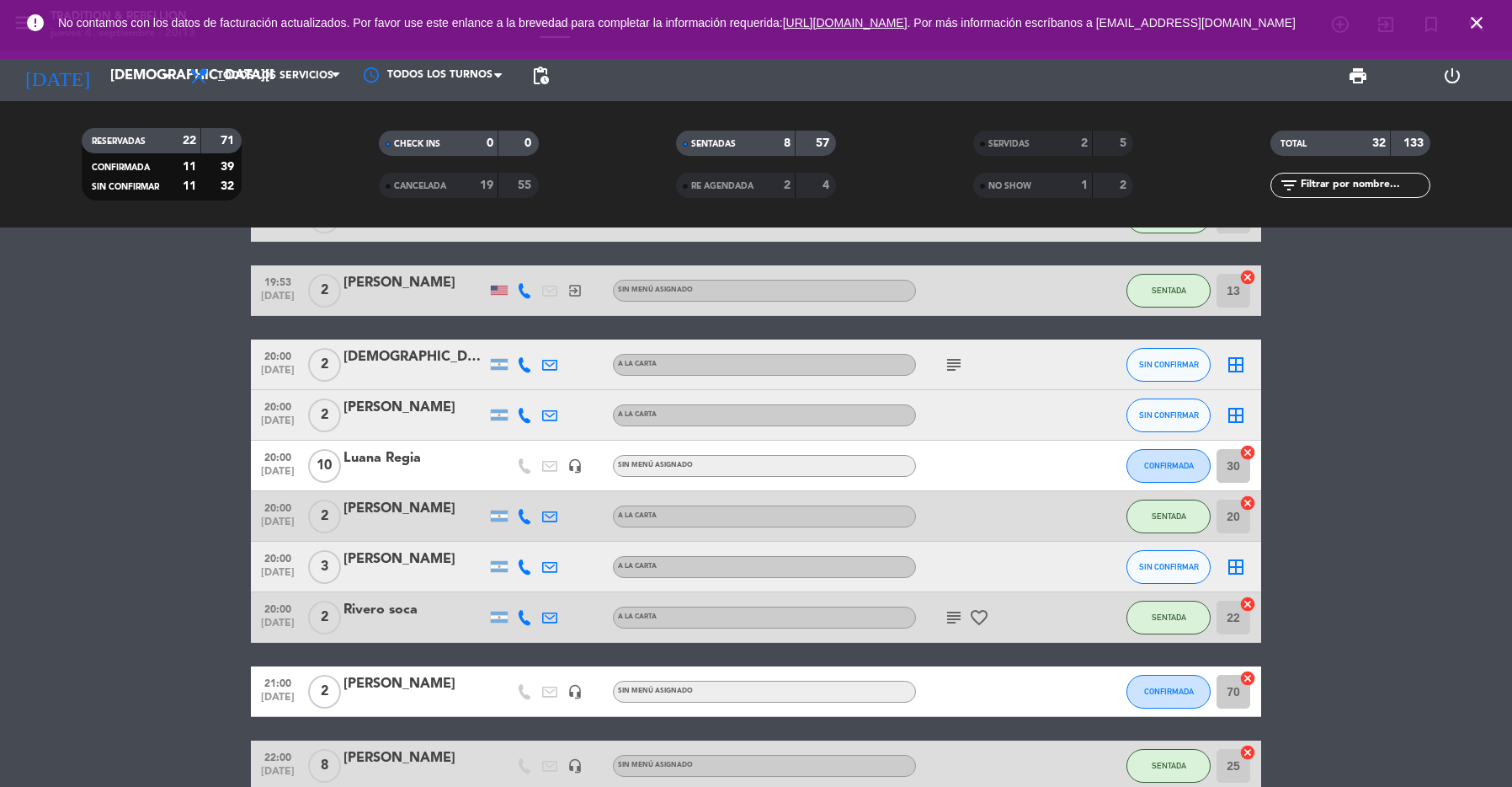
scroll to position [0, 0]
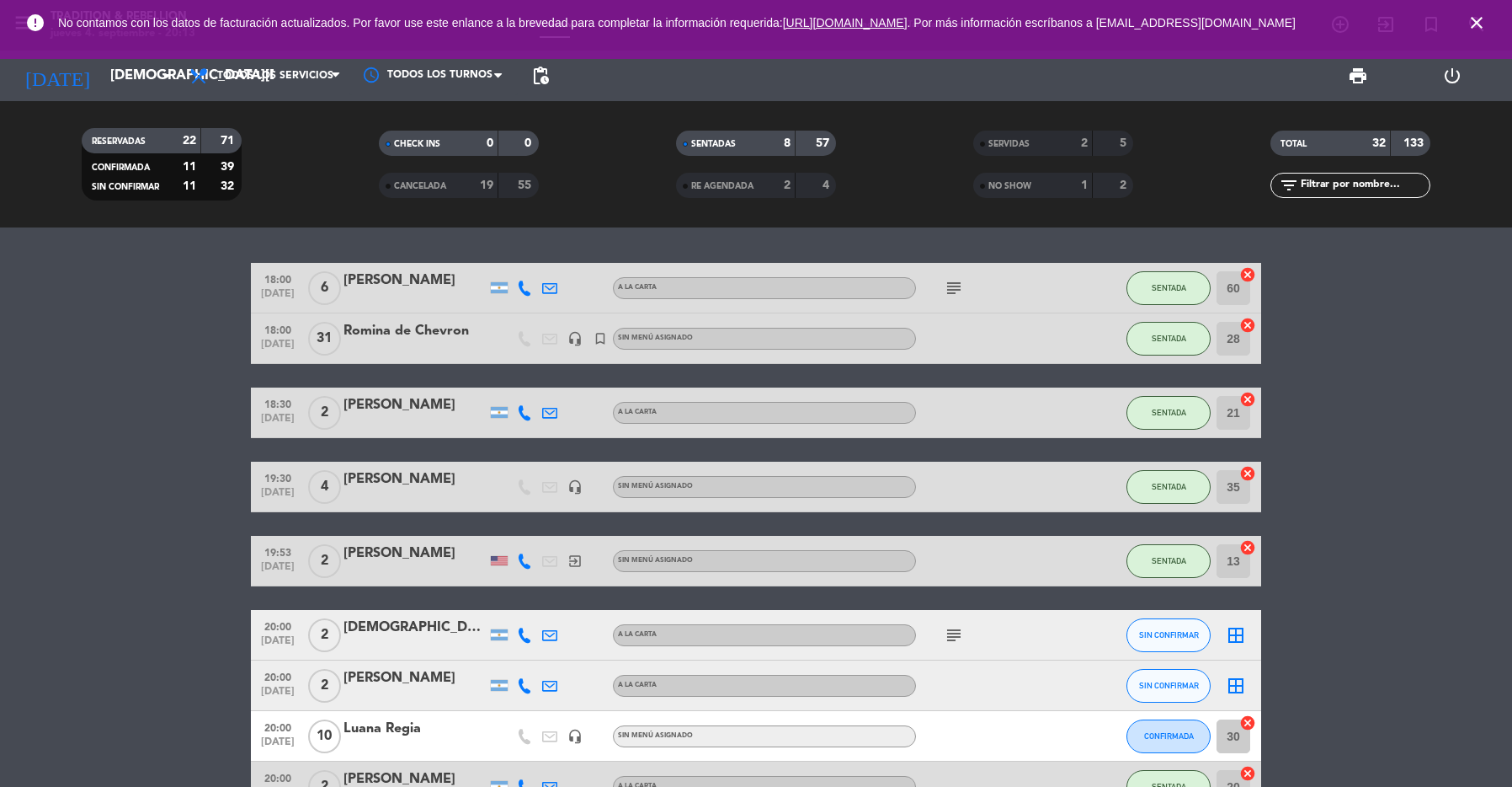
click at [433, 190] on span "CANCELADA" at bounding box center [420, 186] width 53 height 9
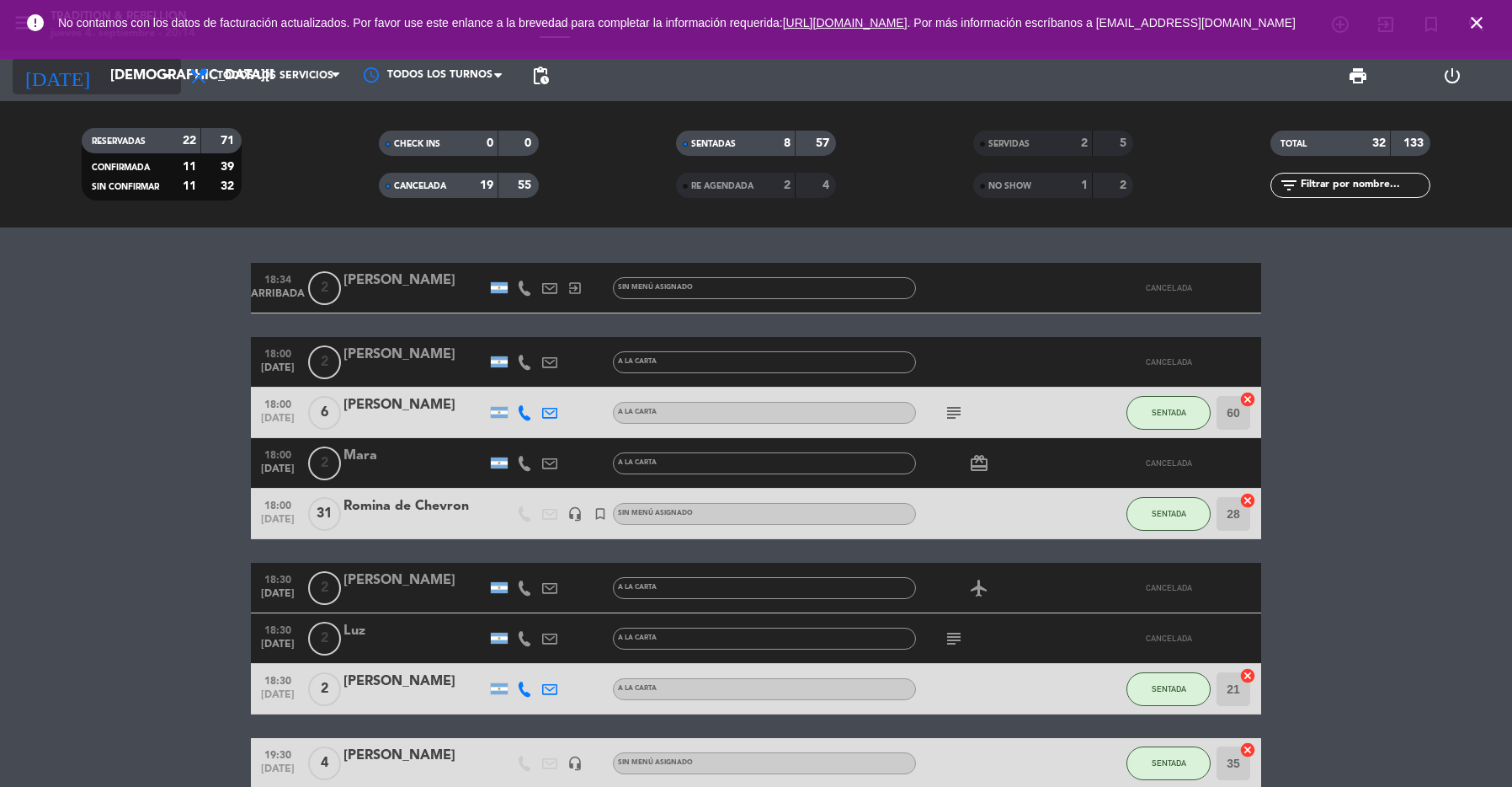
click at [132, 84] on input "[DEMOGRAPHIC_DATA][DATE]" at bounding box center [192, 76] width 180 height 33
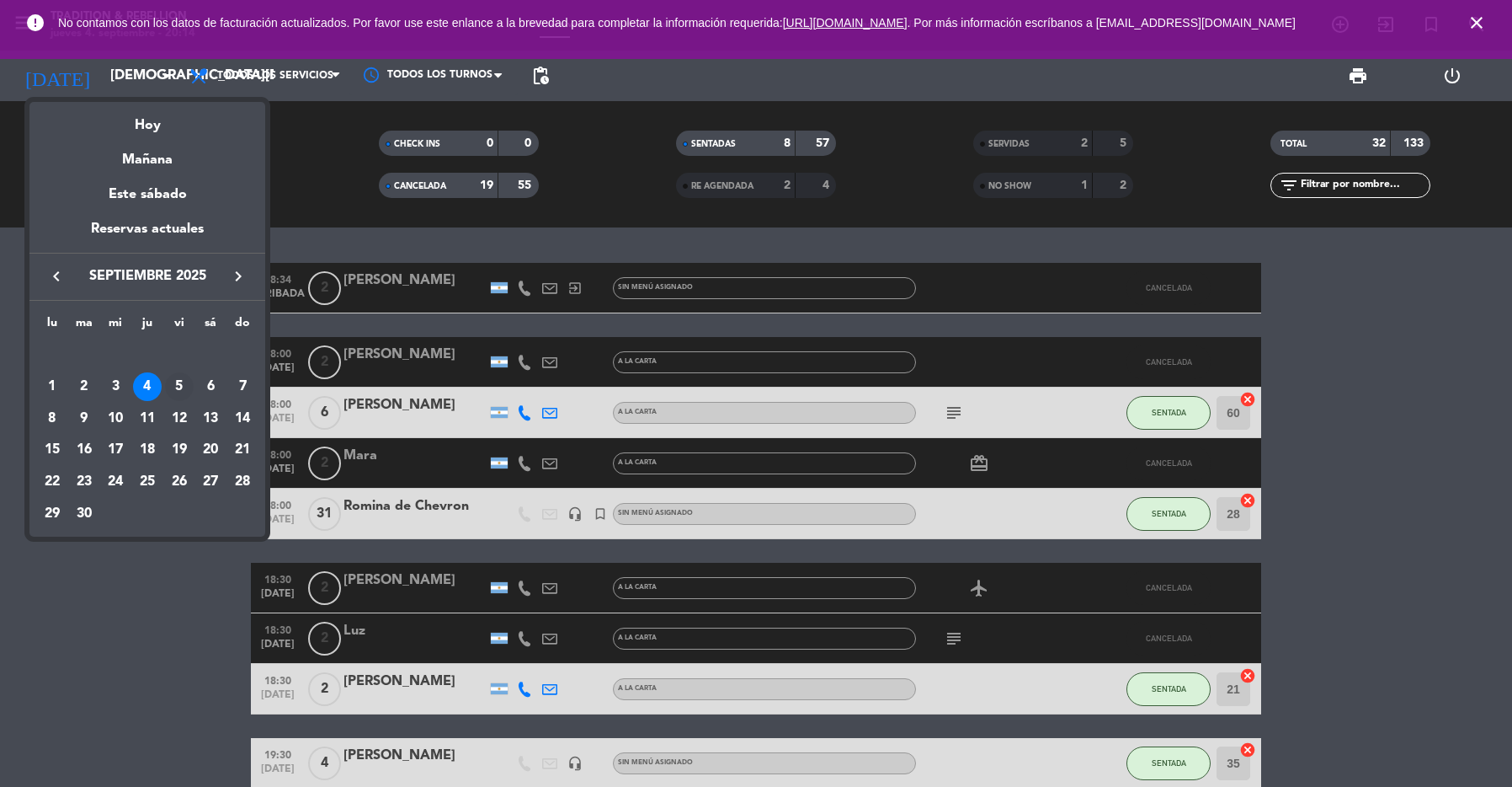
click at [177, 383] on div "5" at bounding box center [179, 386] width 28 height 28
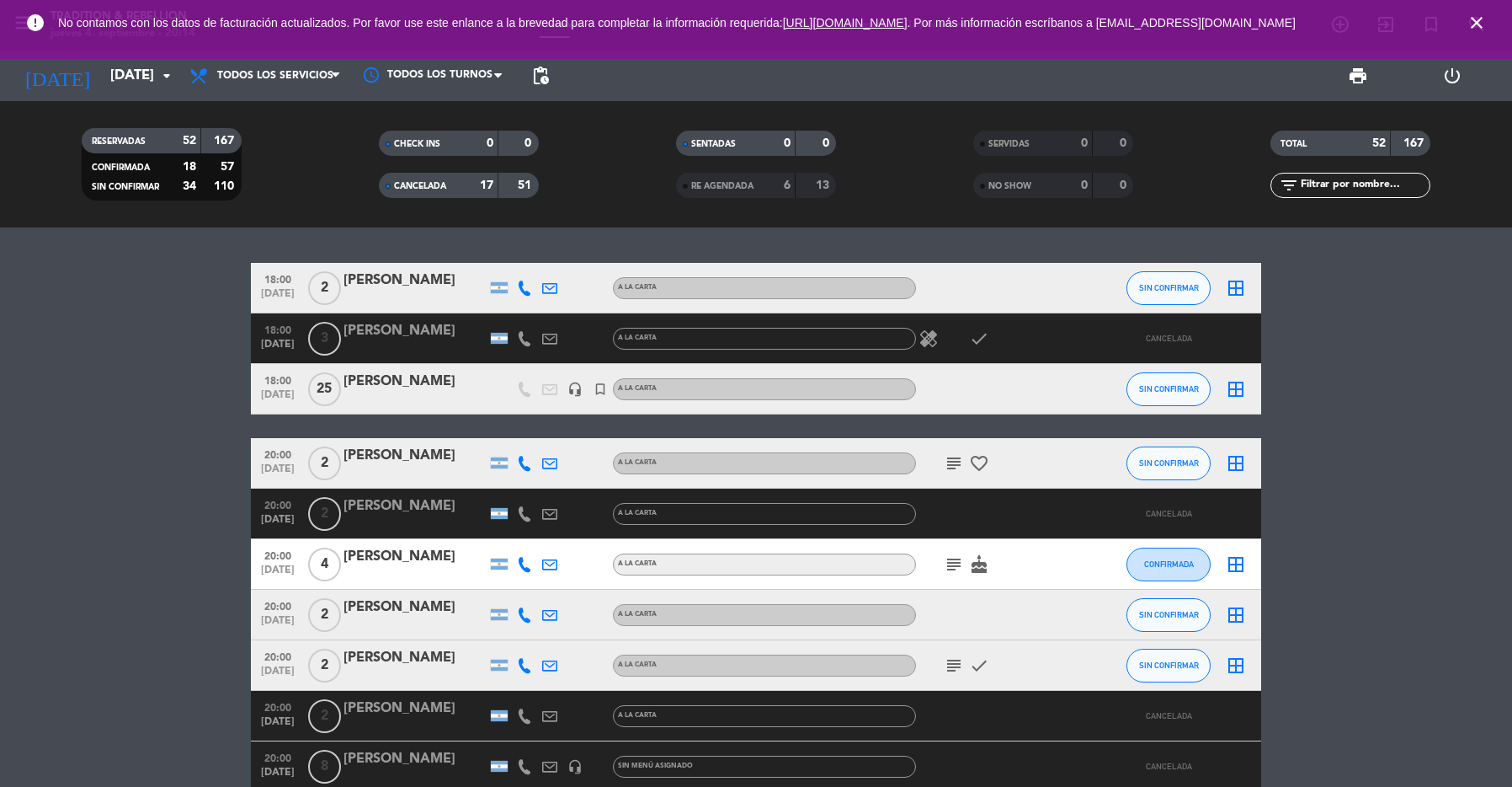
click at [416, 185] on span "CANCELADA" at bounding box center [420, 186] width 53 height 9
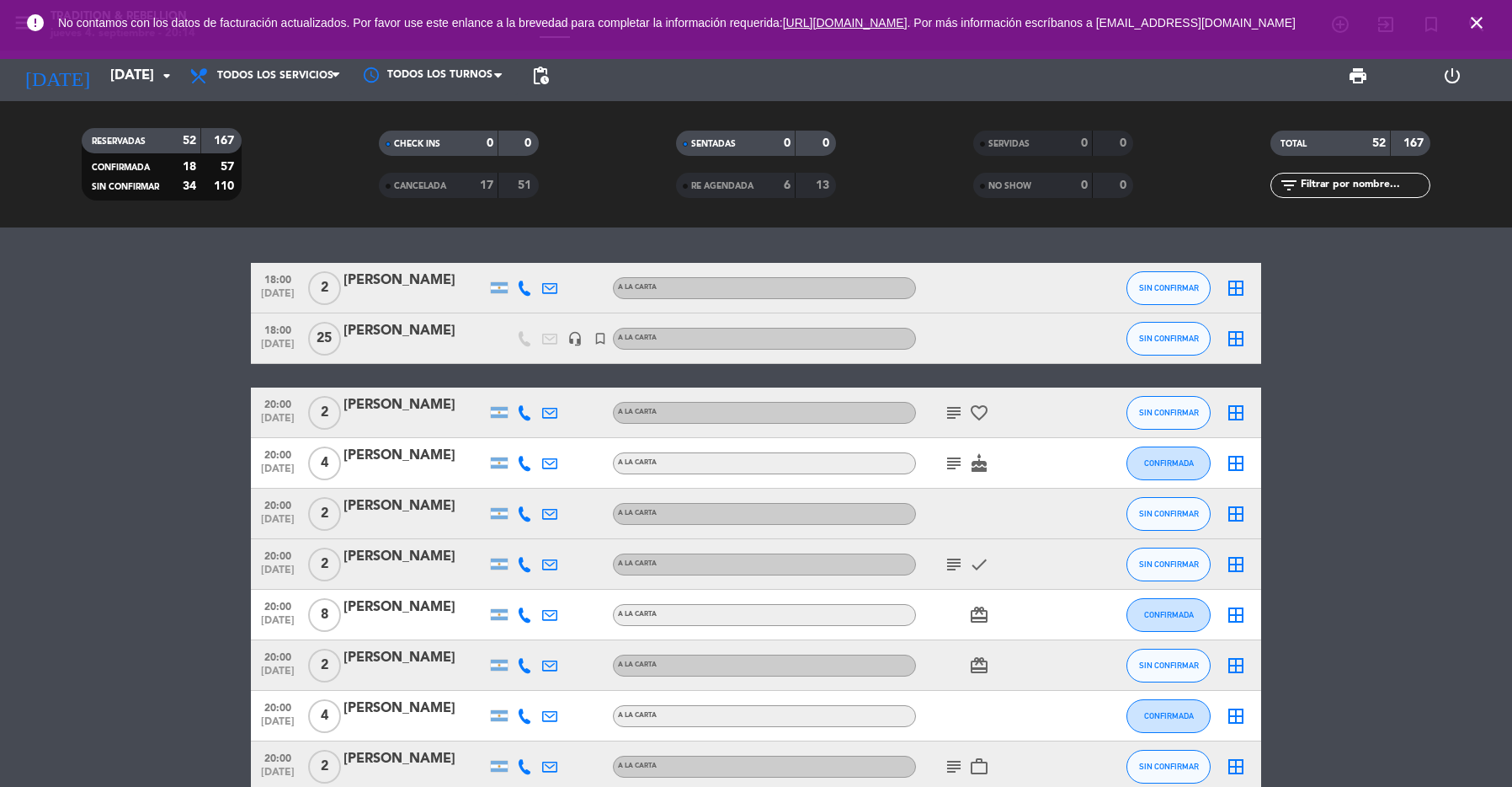
click at [725, 195] on div "RE AGENDADA 6 13" at bounding box center [756, 186] width 160 height 25
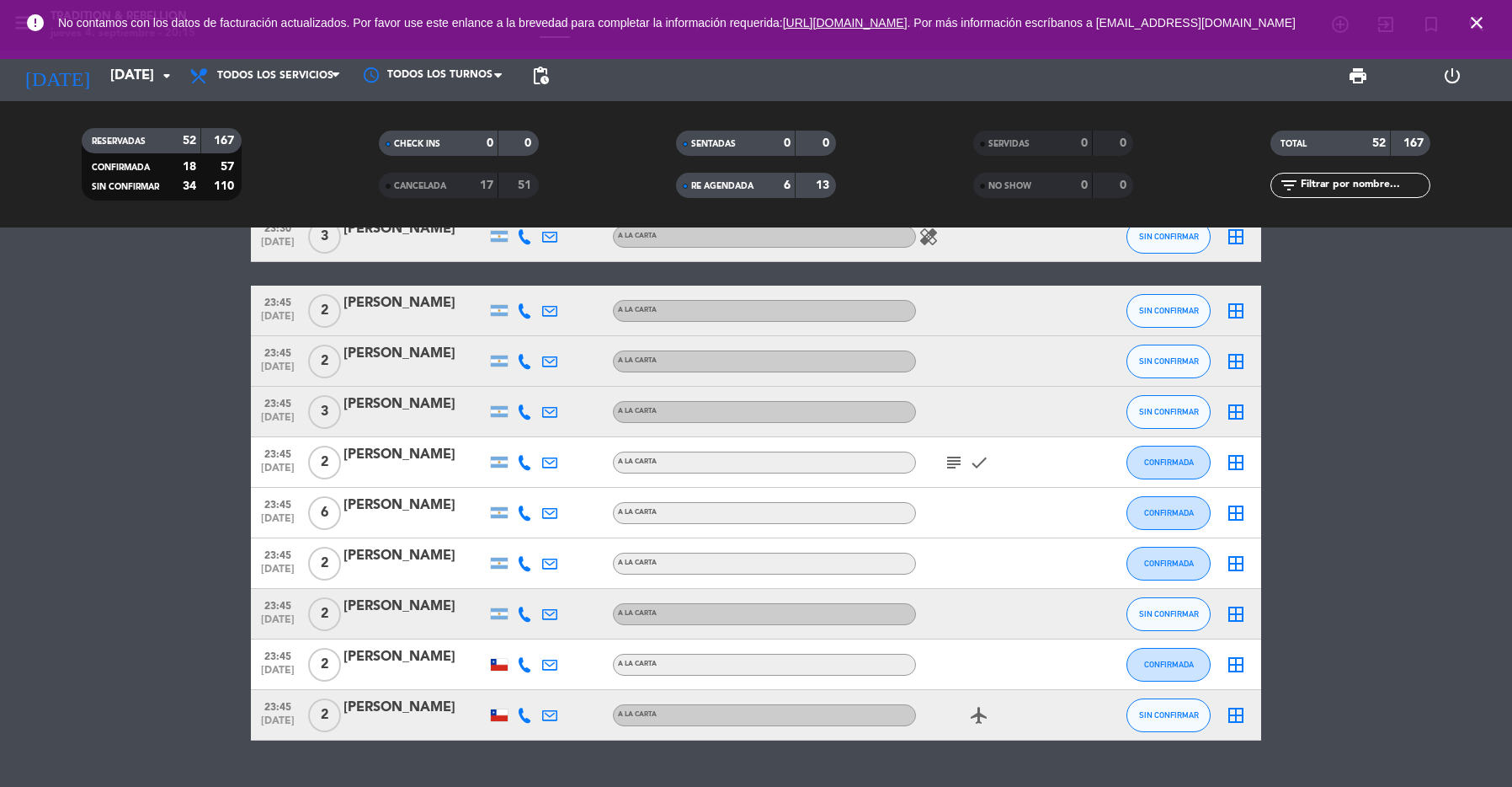
scroll to position [2633, 0]
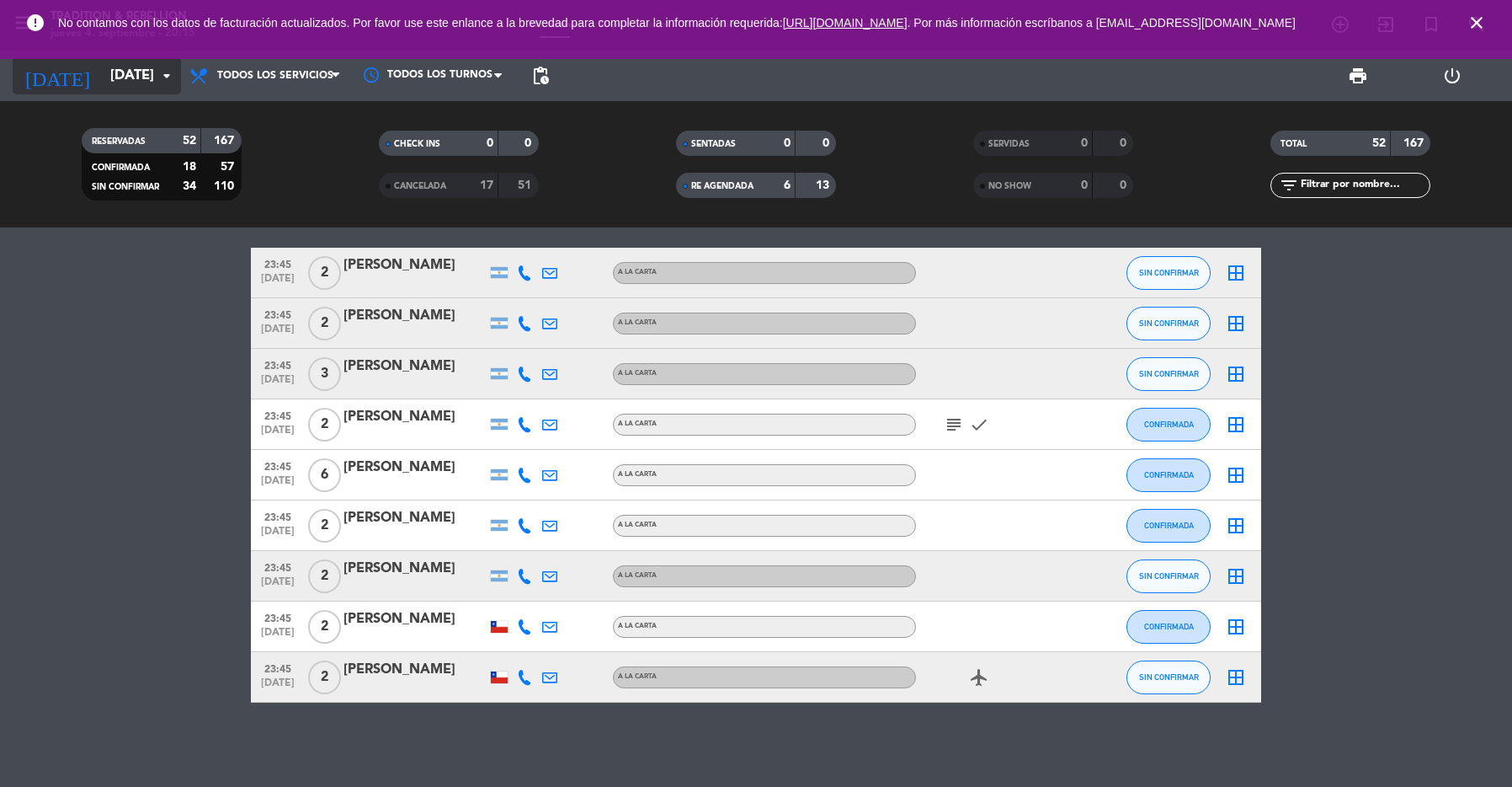
click at [123, 82] on input "[DATE]" at bounding box center [192, 76] width 180 height 33
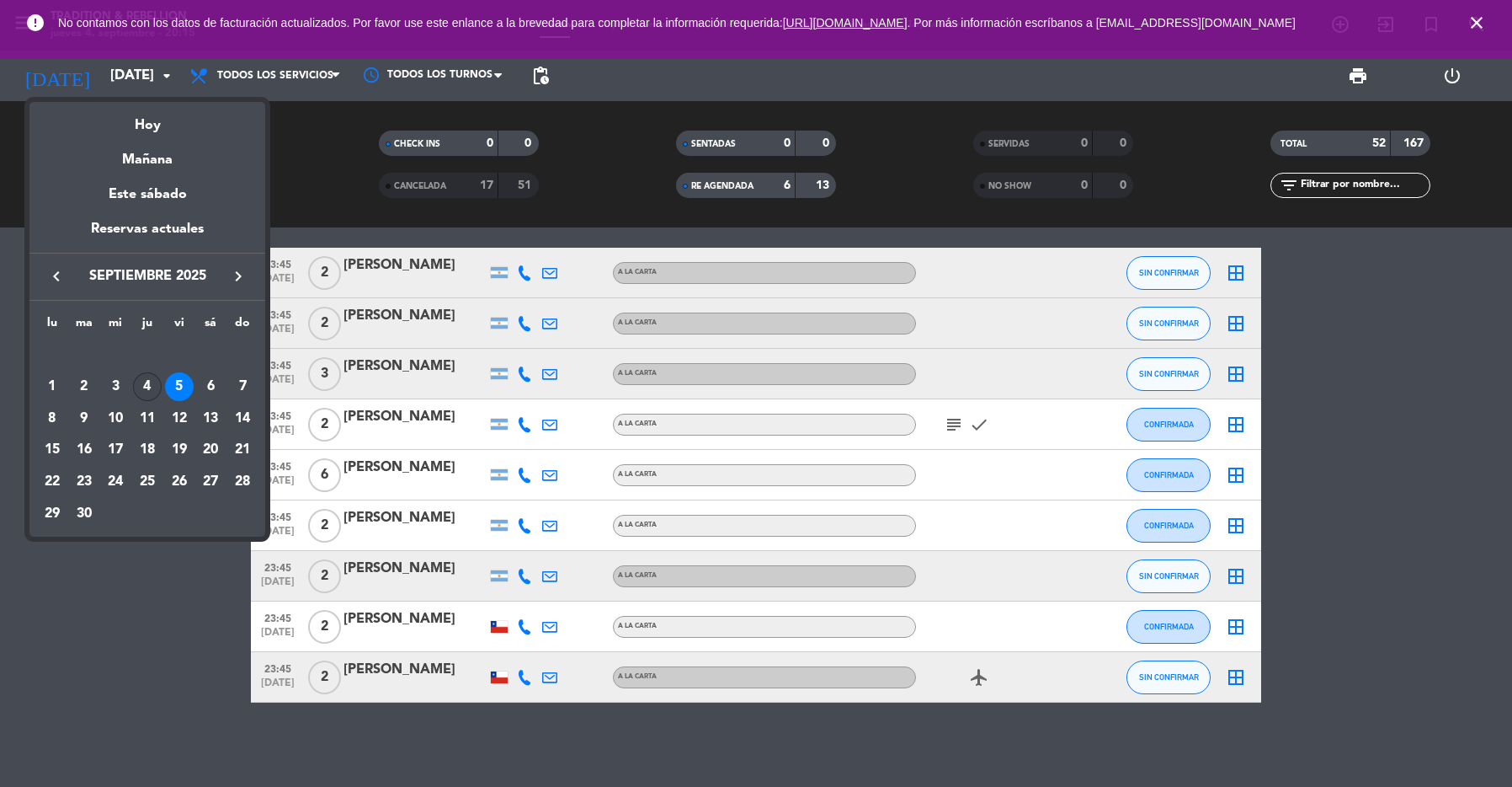
click at [148, 388] on div "4" at bounding box center [147, 386] width 28 height 28
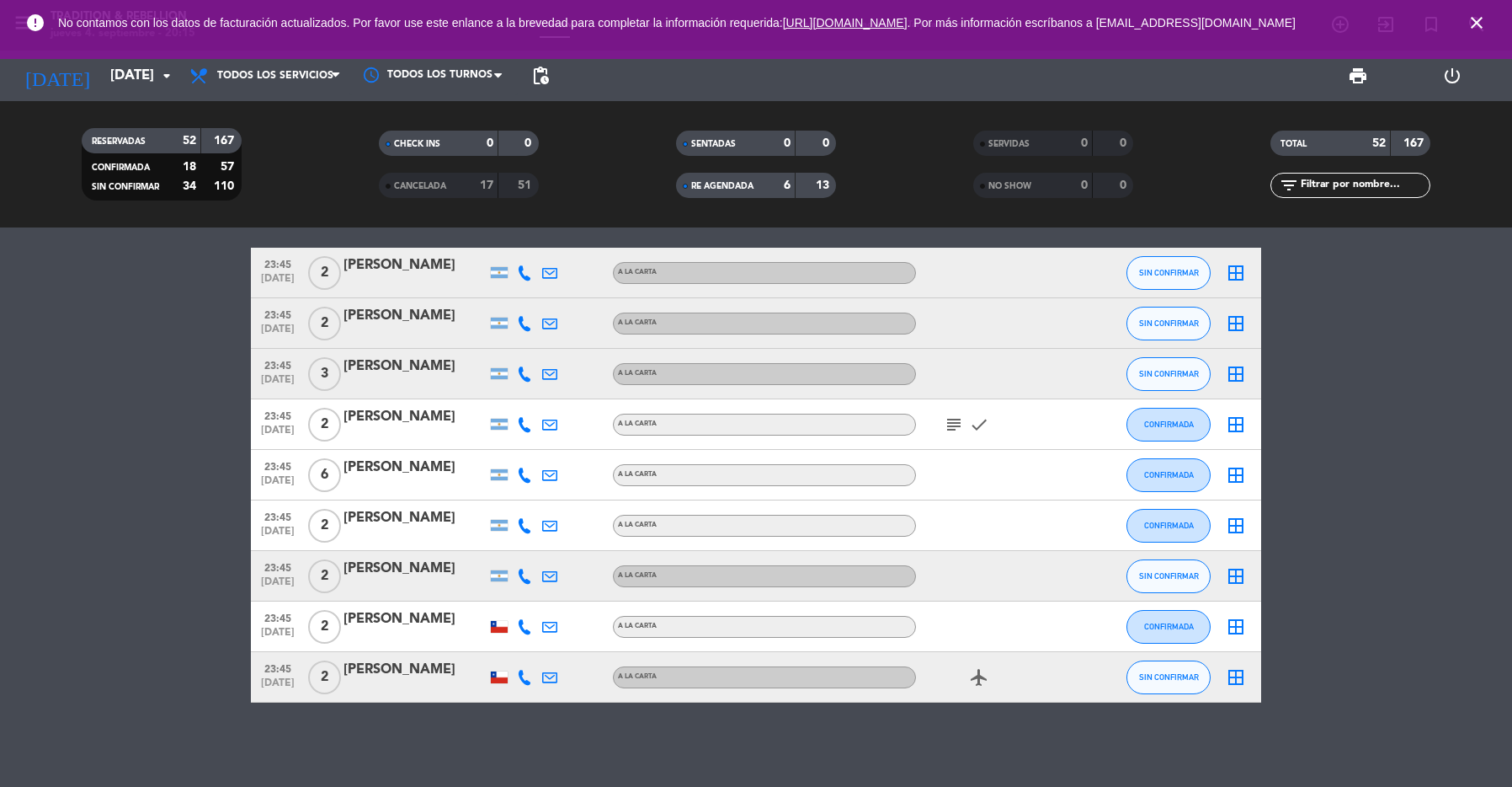
type input "[DEMOGRAPHIC_DATA][DATE]"
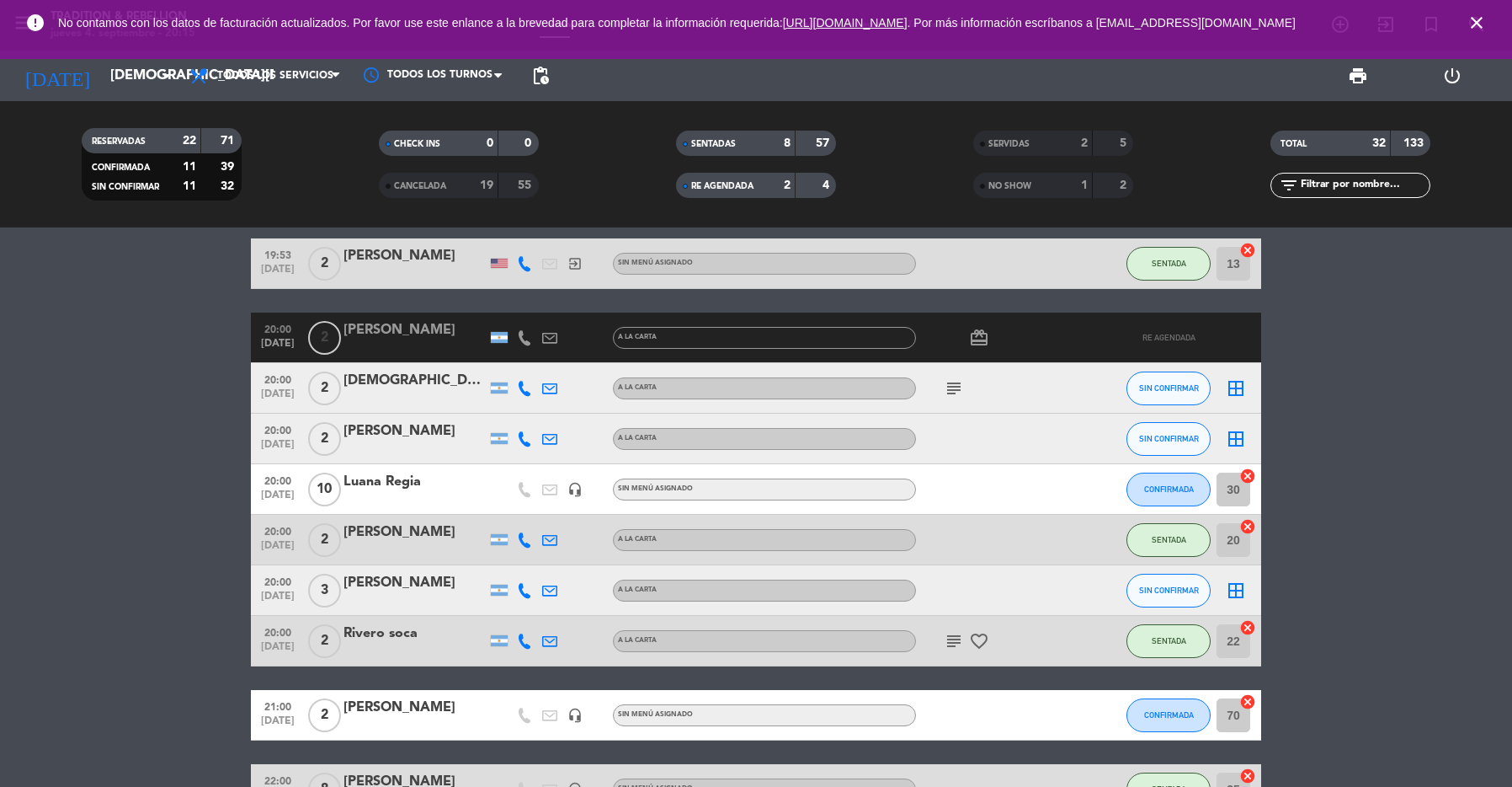
scroll to position [343, 0]
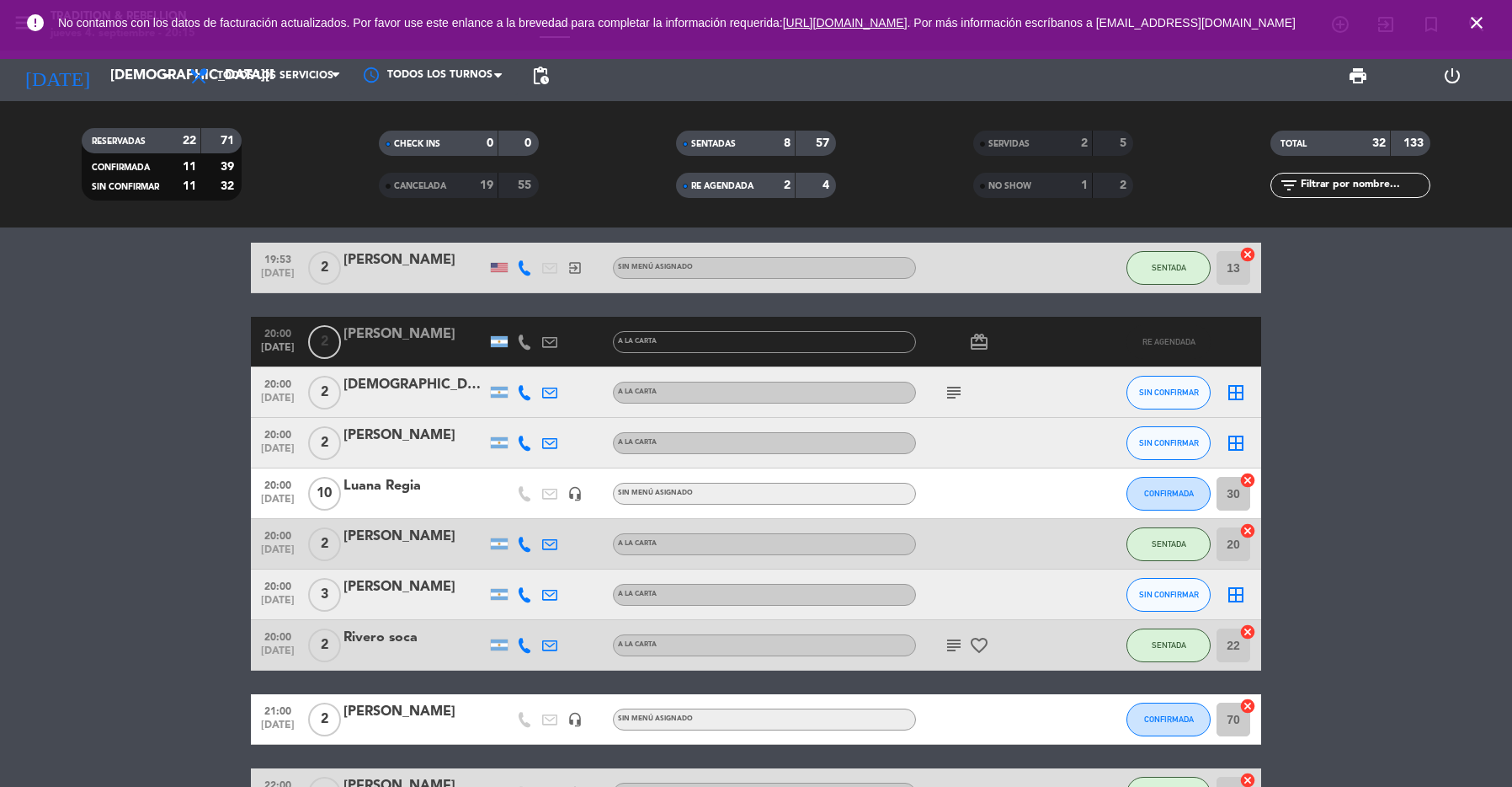
click at [693, 192] on div "RE AGENDADA" at bounding box center [720, 186] width 78 height 19
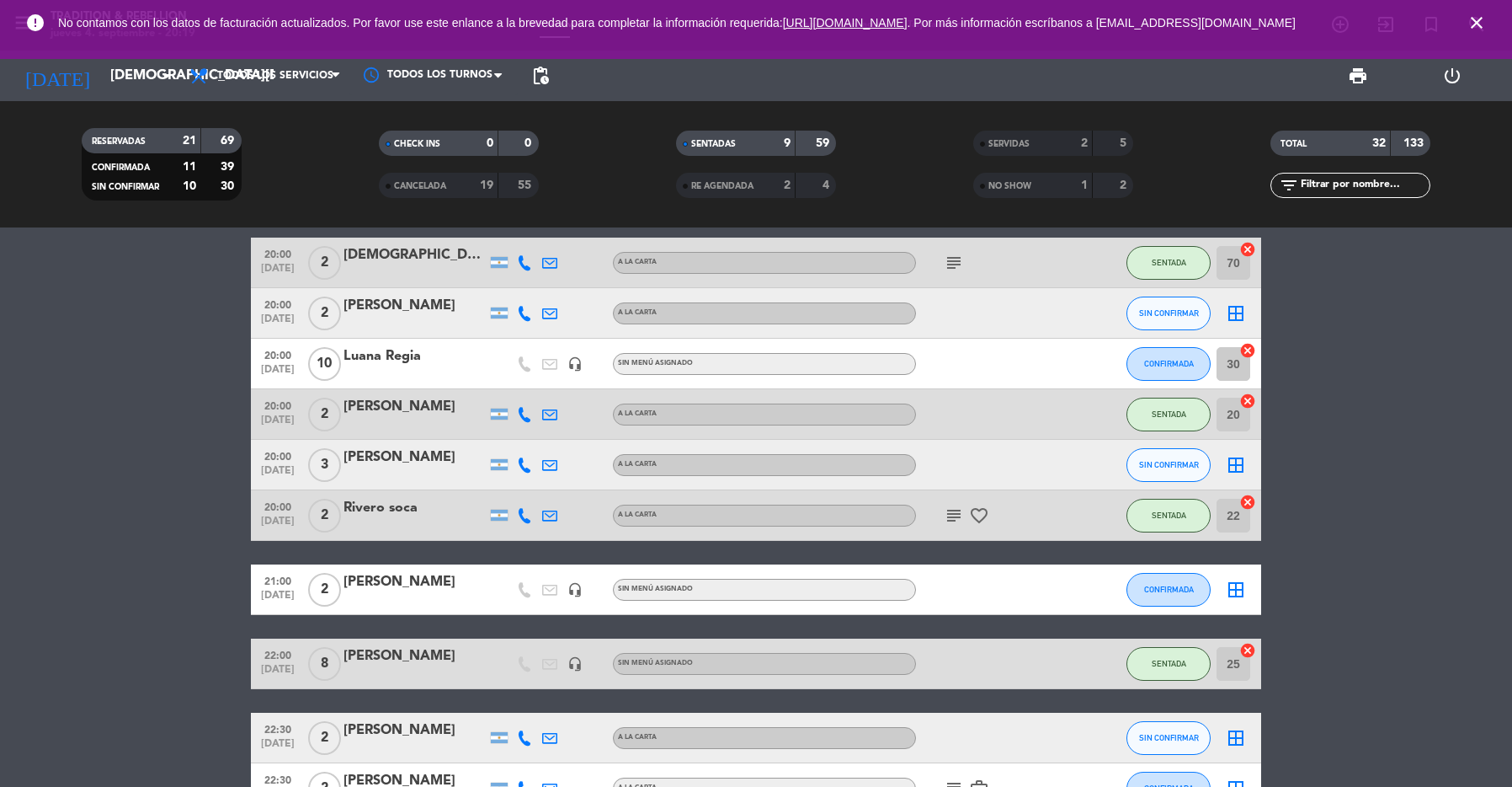
scroll to position [0, 0]
